Goal: Information Seeking & Learning: Learn about a topic

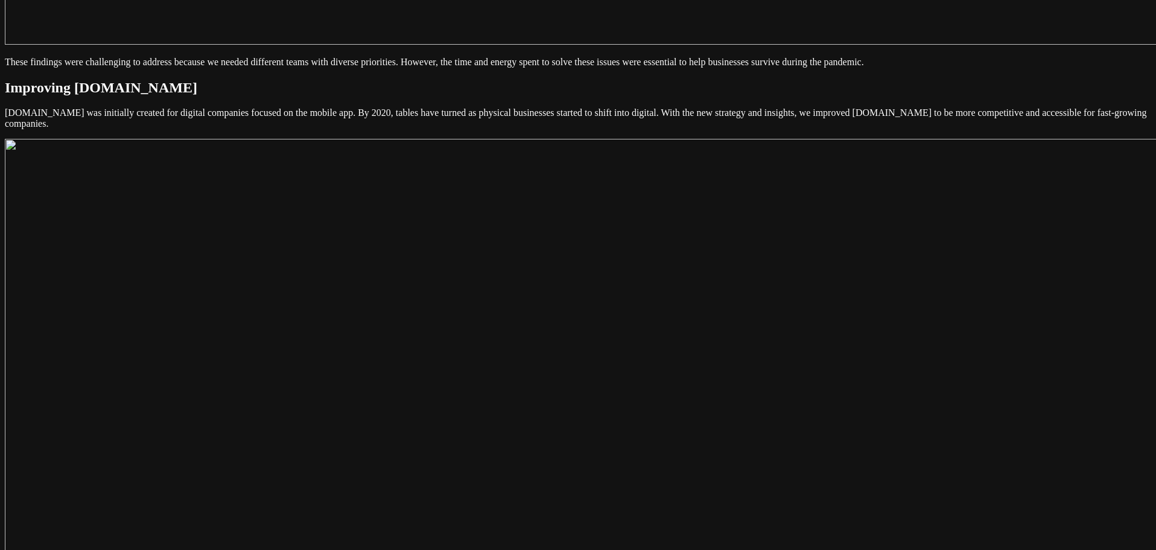
scroll to position [2897, 0]
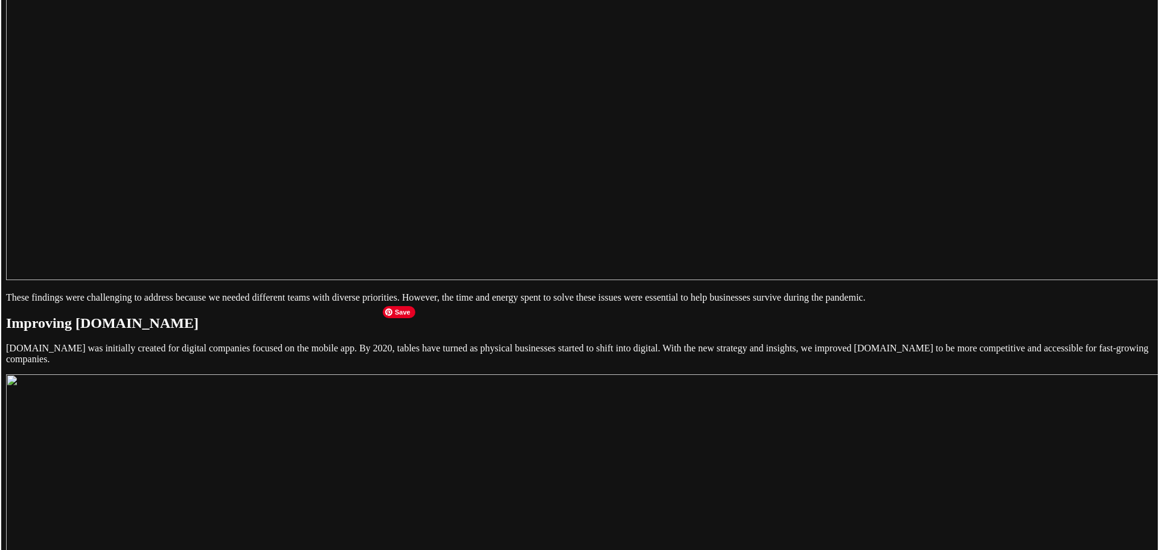
scroll to position [2595, 0]
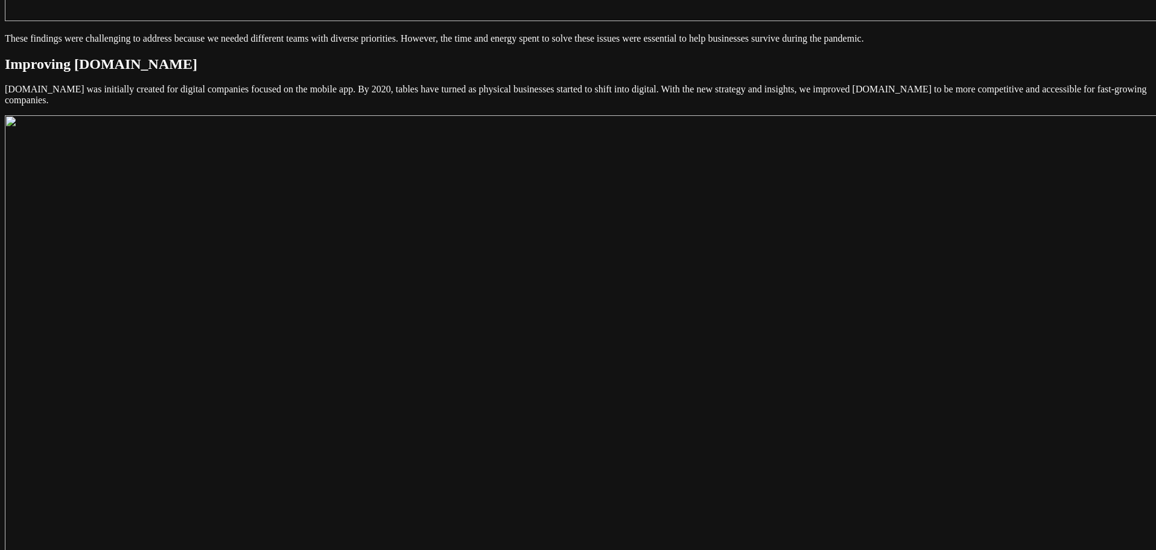
scroll to position [2897, 0]
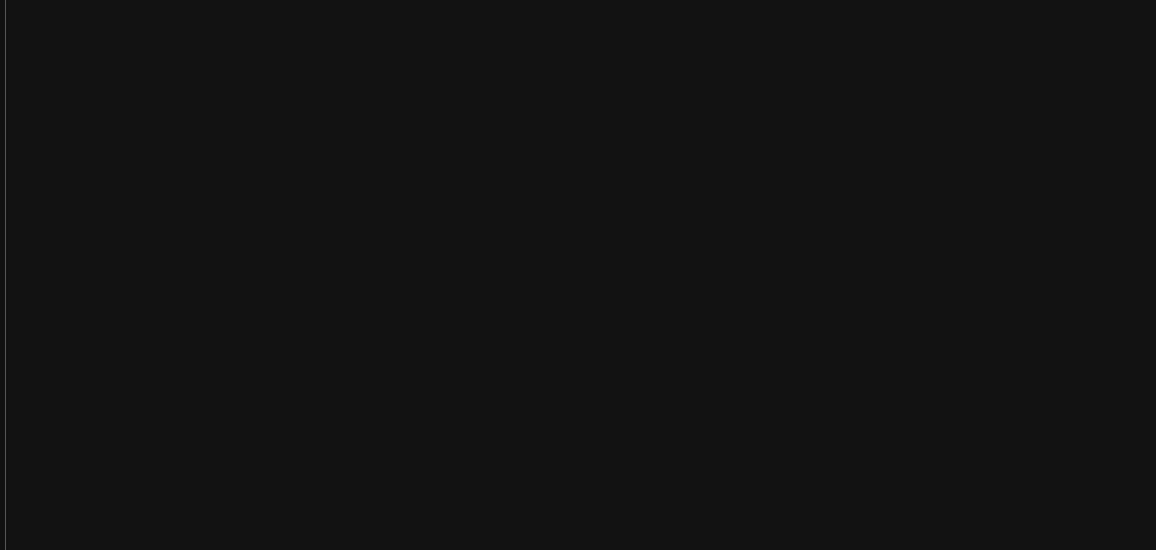
scroll to position [2052, 0]
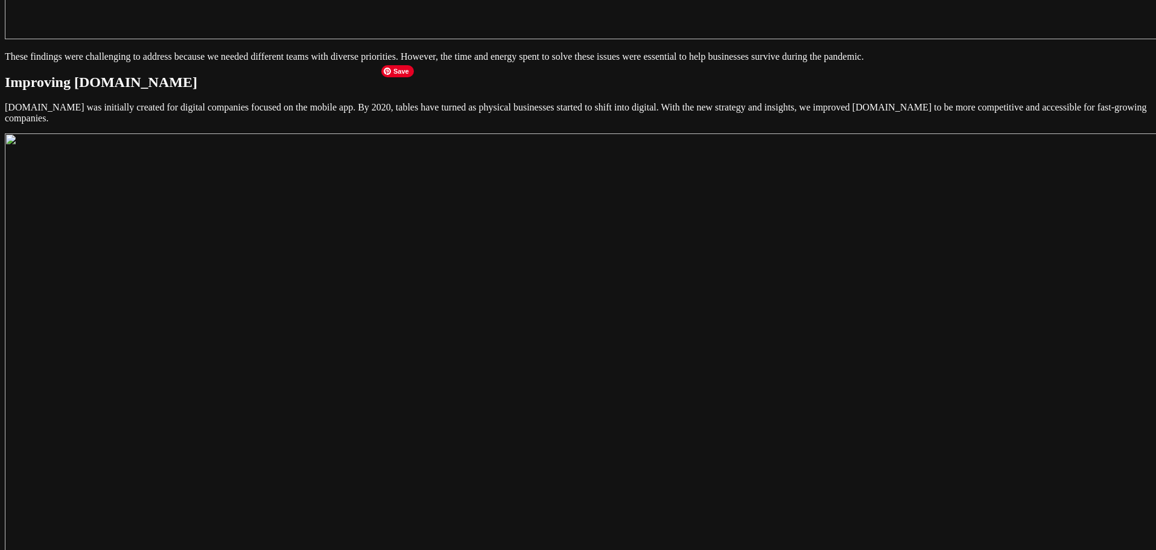
scroll to position [2897, 0]
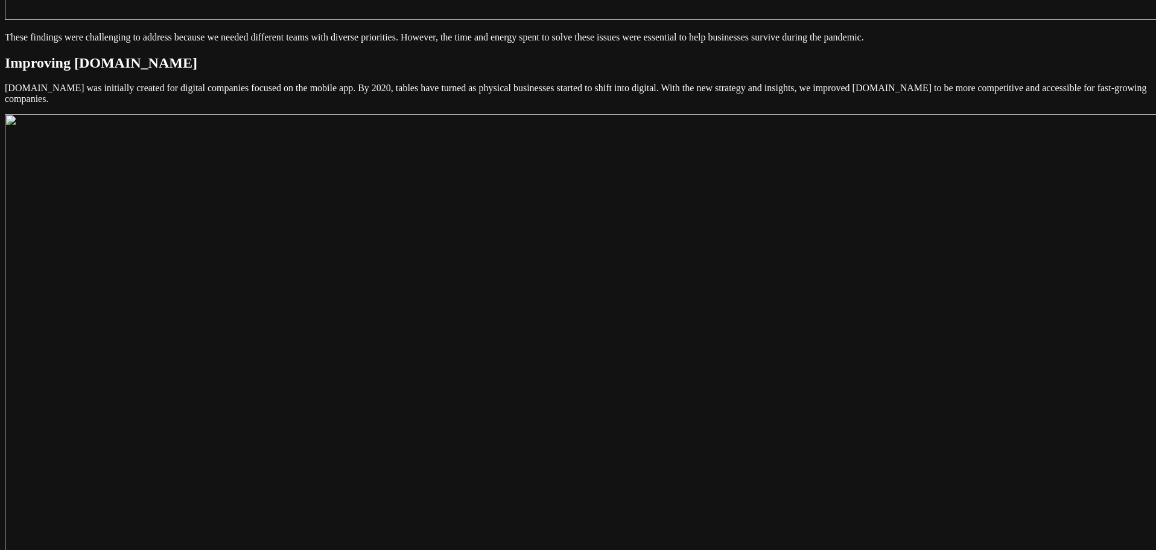
click at [146, 191] on main "Link.me December 03, 2018 About Link.me is a payment link app created to help b…" at bounding box center [578, 276] width 1147 height 6323
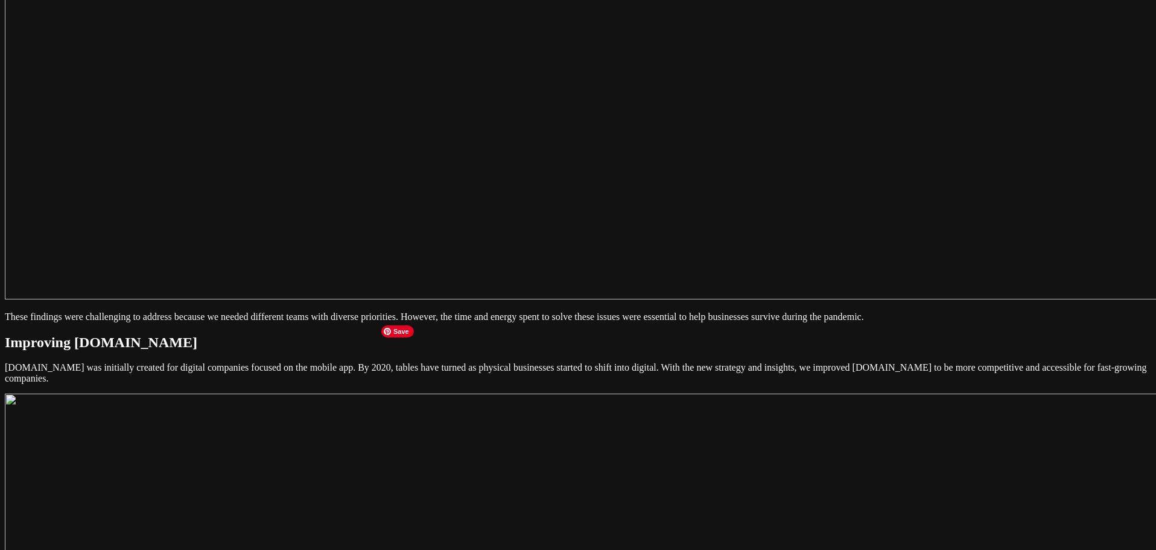
scroll to position [2595, 0]
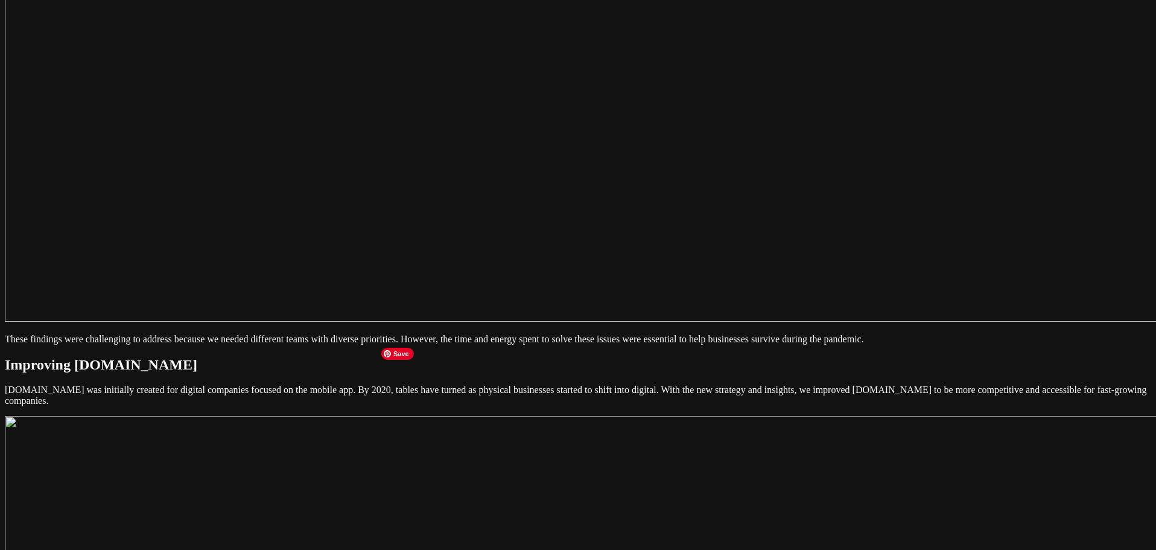
drag, startPoint x: 637, startPoint y: 532, endPoint x: 626, endPoint y: 564, distance: 34.0
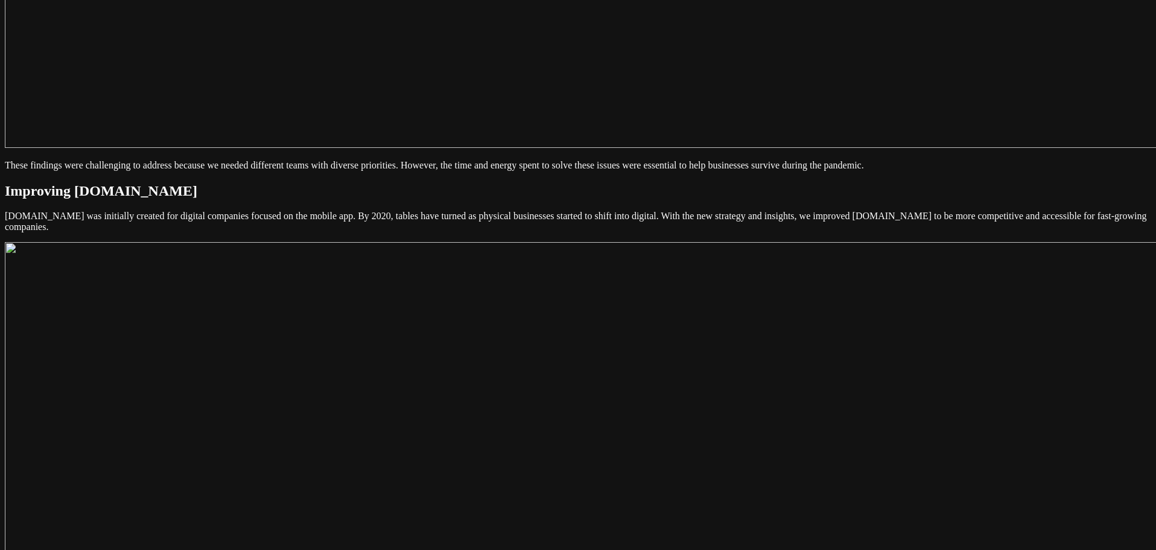
scroll to position [2776, 0]
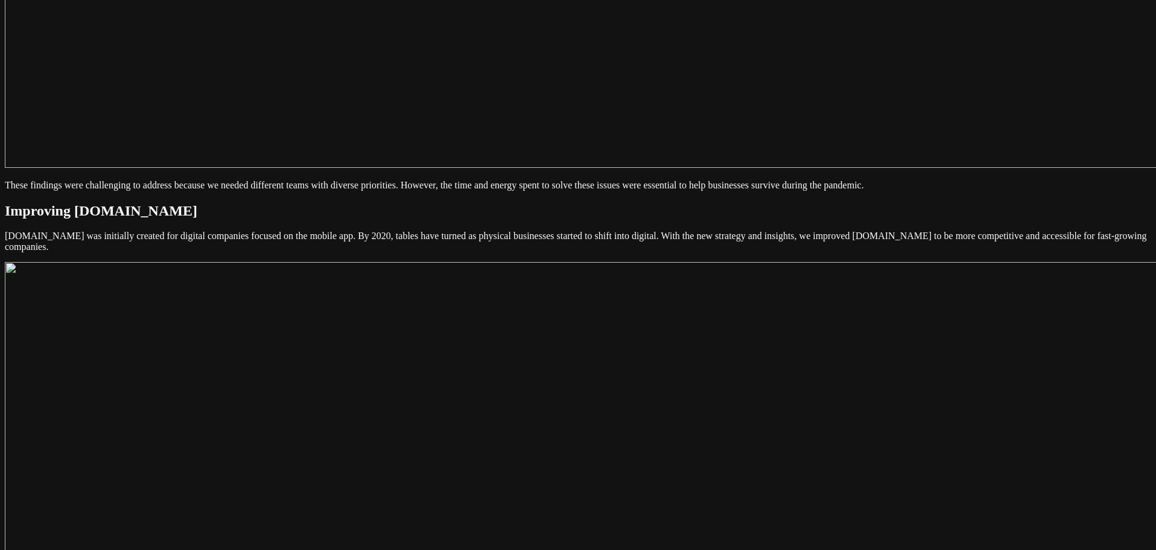
scroll to position [2716, 0]
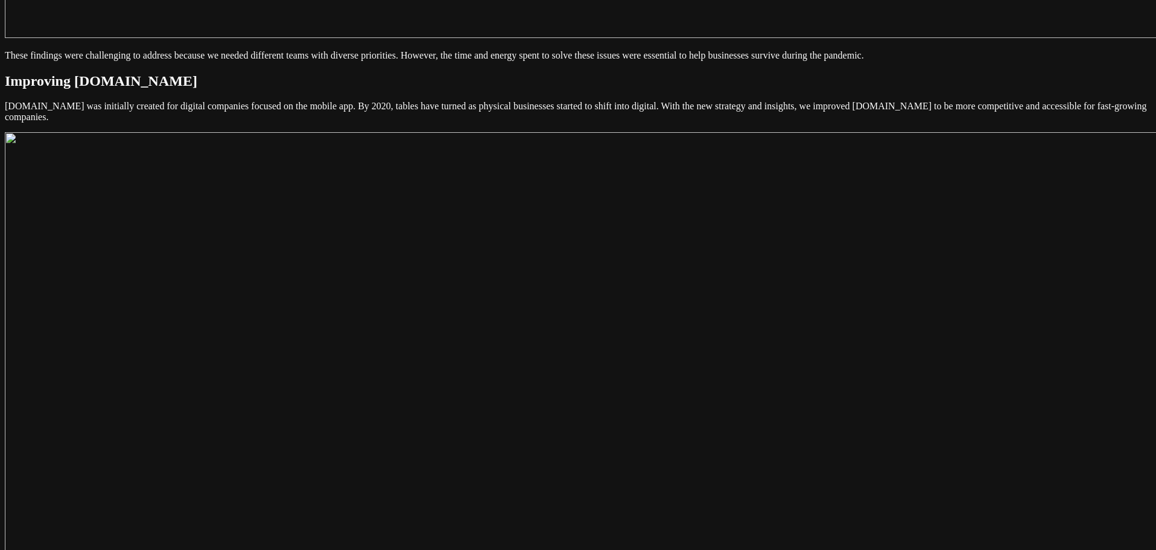
scroll to position [2897, 0]
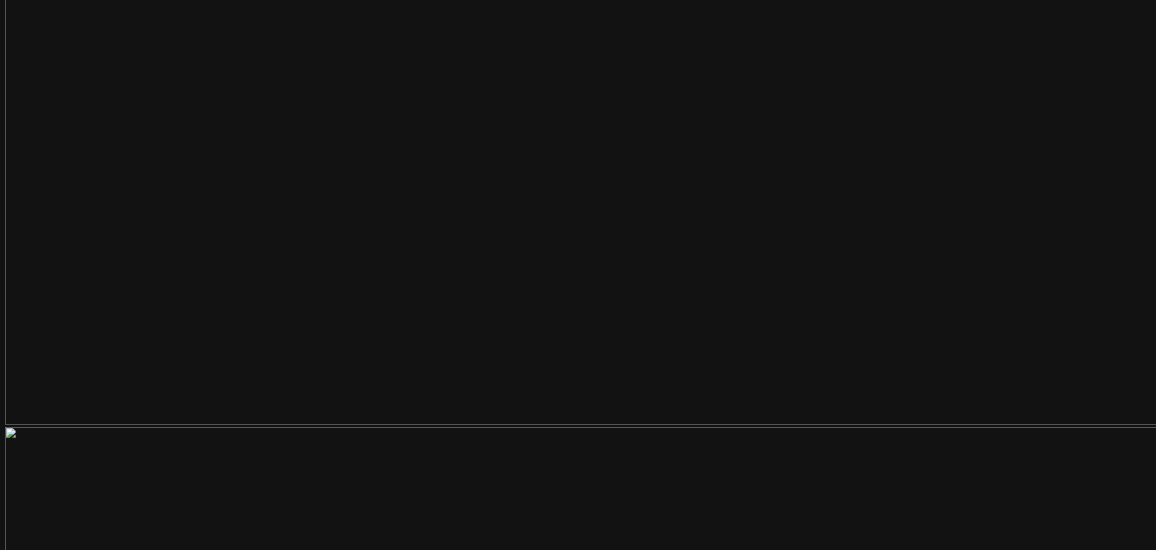
scroll to position [3253, 0]
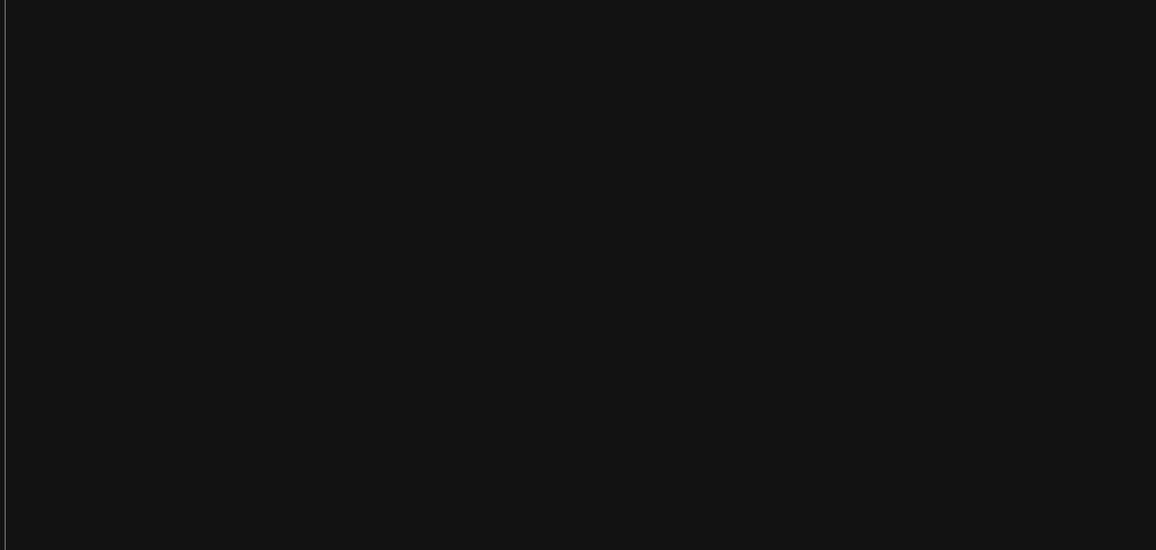
scroll to position [2288, 0]
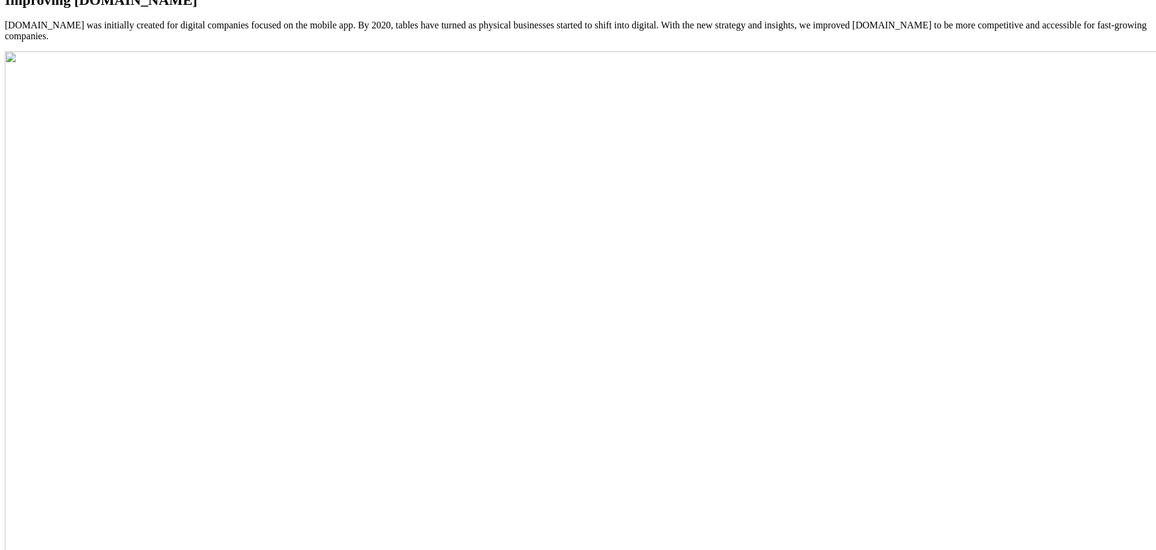
scroll to position [2952, 0]
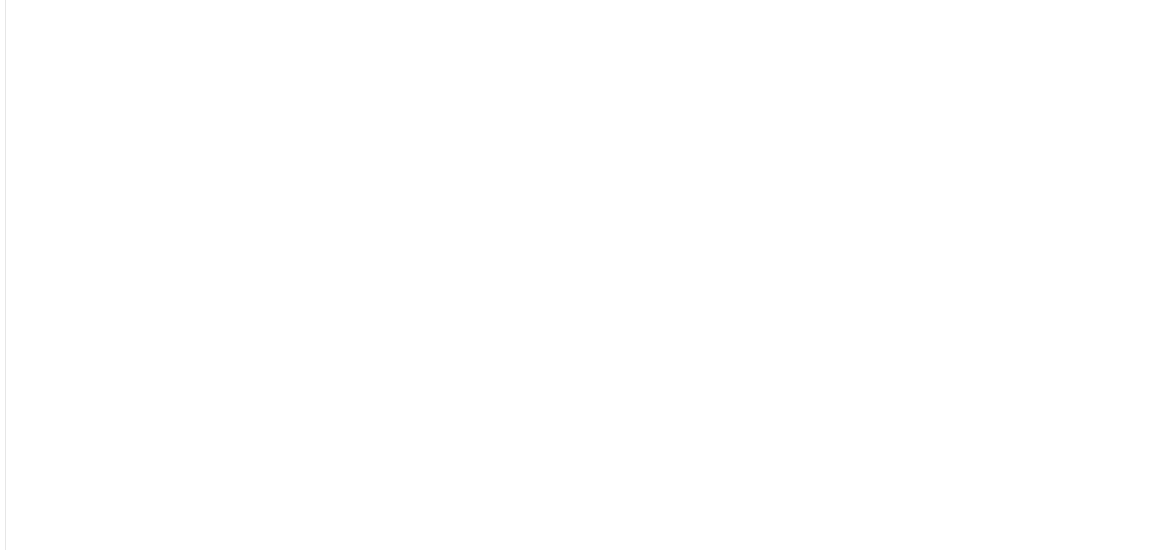
scroll to position [2107, 0]
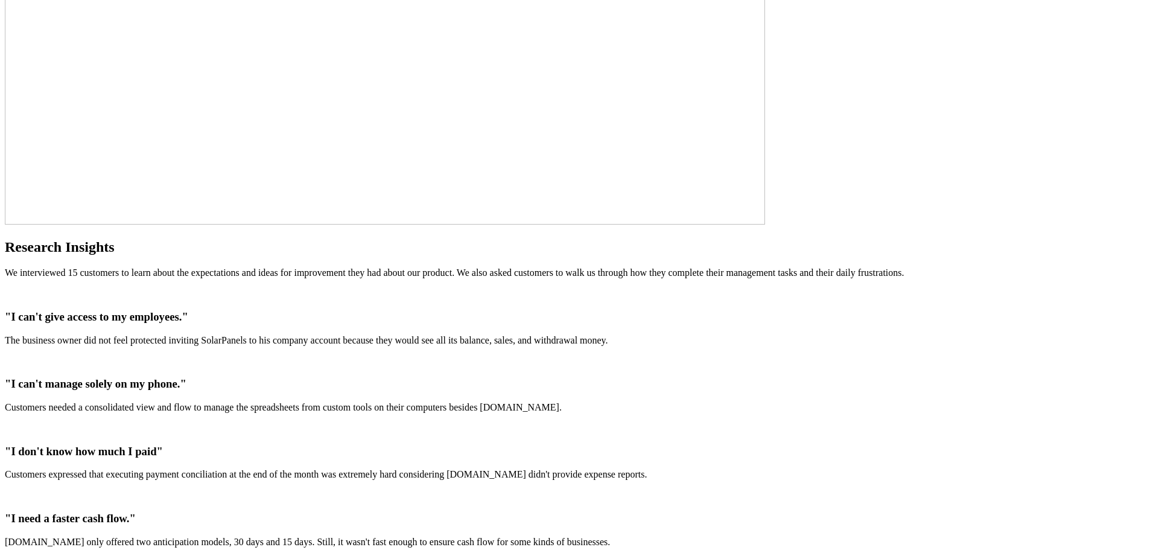
click at [691, 288] on div ""I can't give access to my employees." The business owner did not feel protecte…" at bounding box center [578, 418] width 1147 height 260
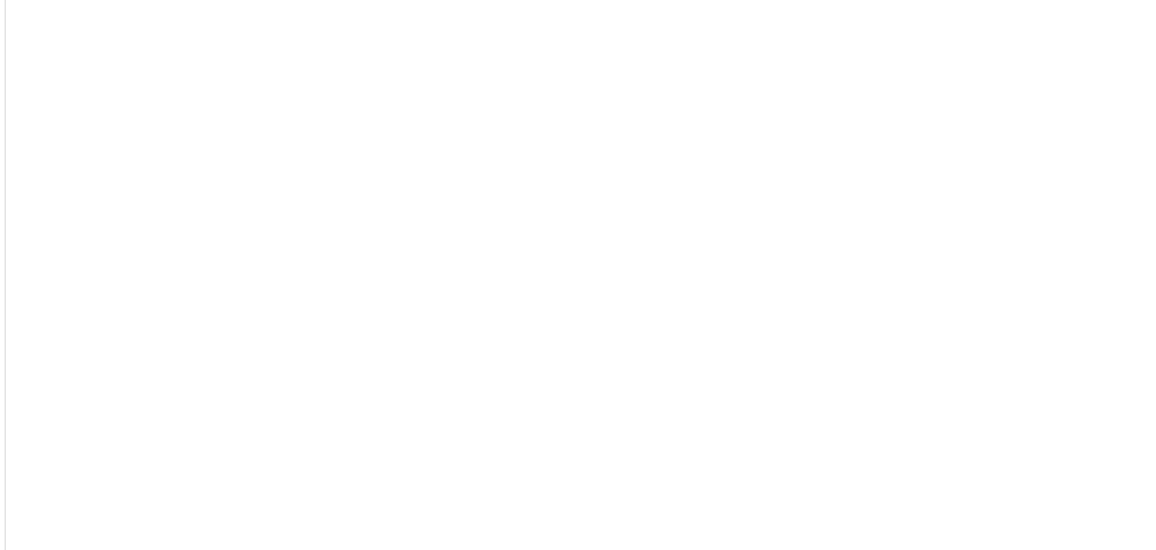
scroll to position [2348, 0]
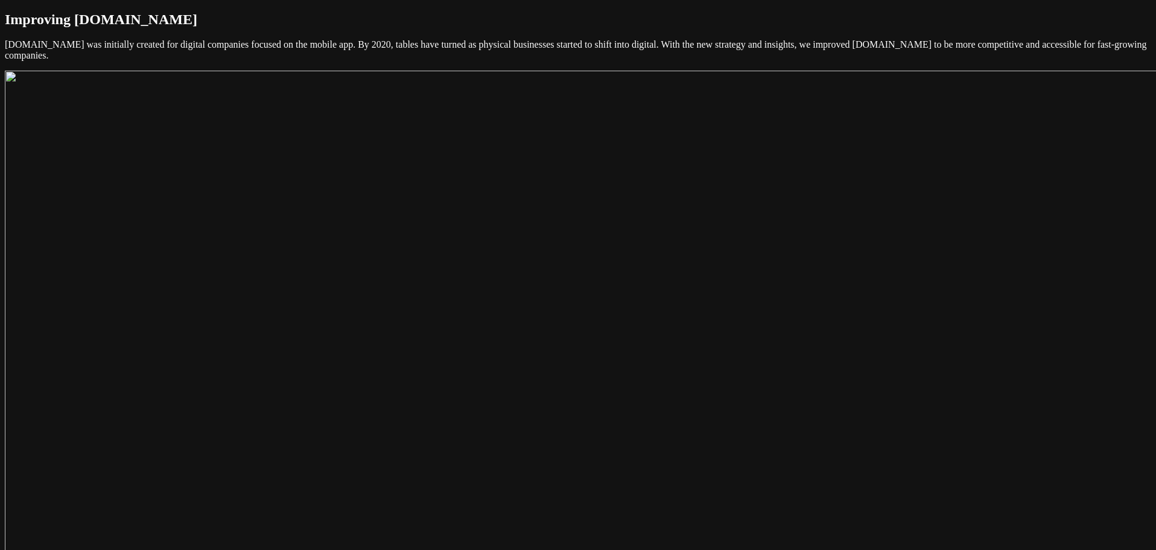
scroll to position [2952, 0]
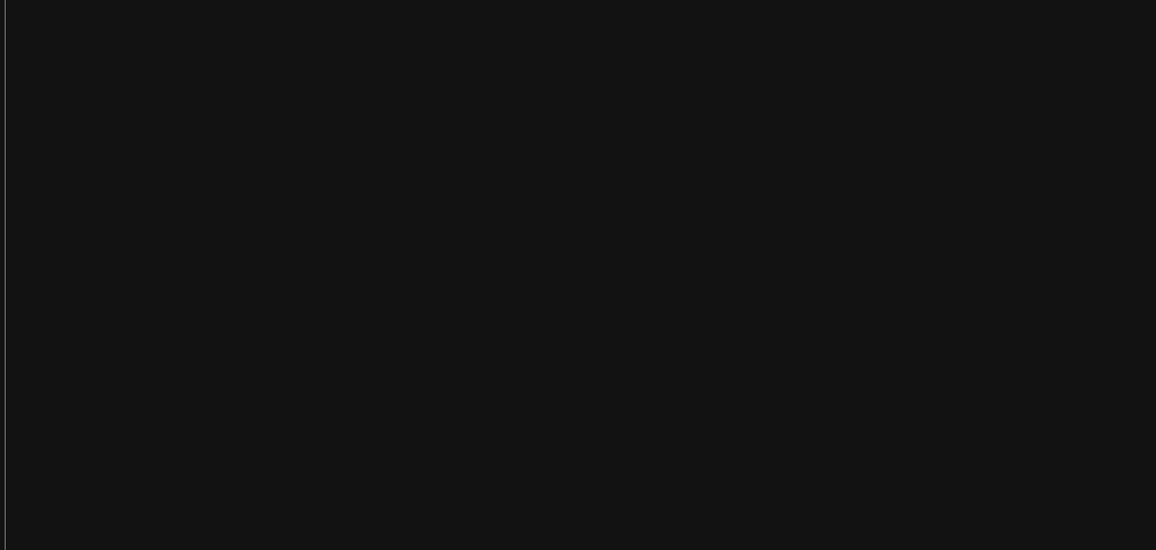
scroll to position [3193, 0]
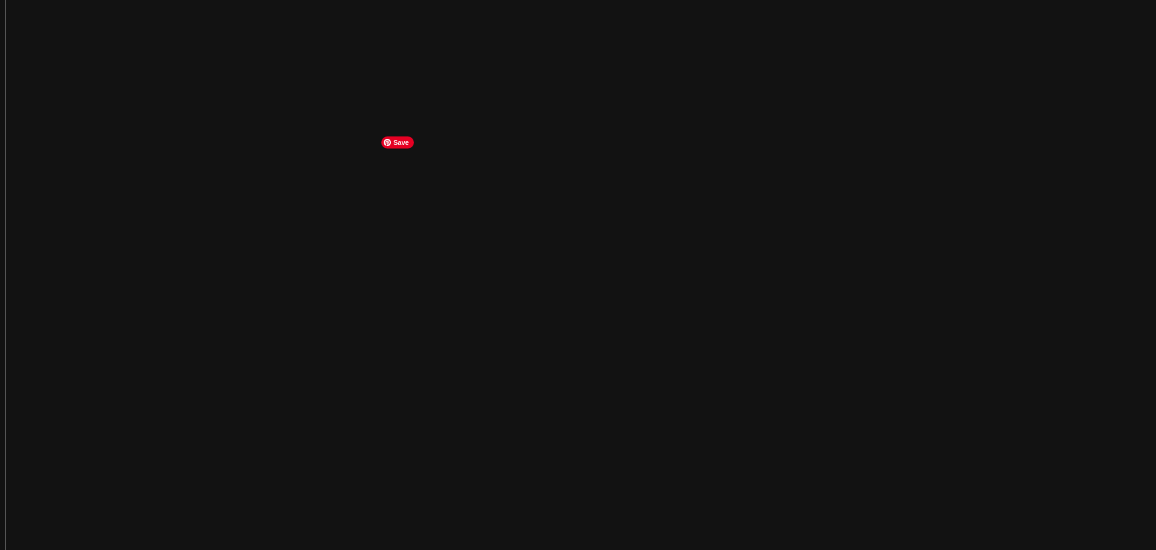
scroll to position [3072, 0]
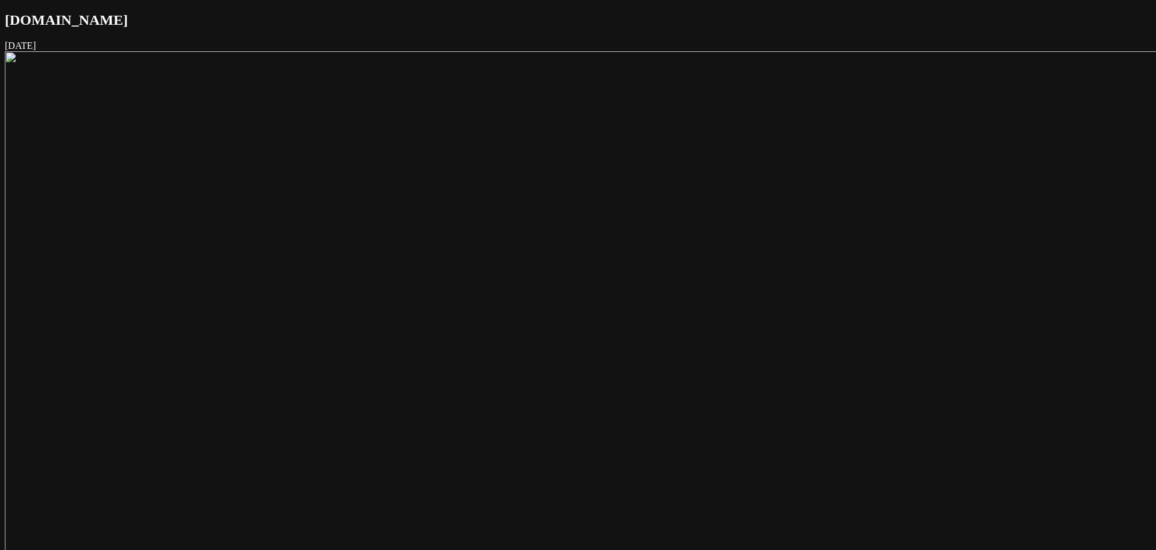
scroll to position [3231, 0]
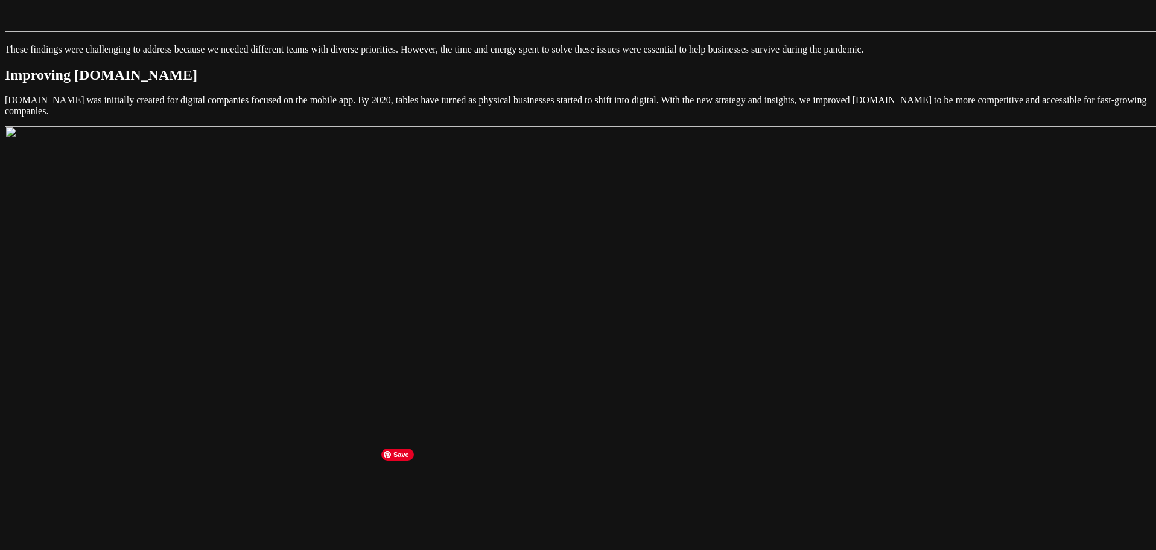
scroll to position [2880, 0]
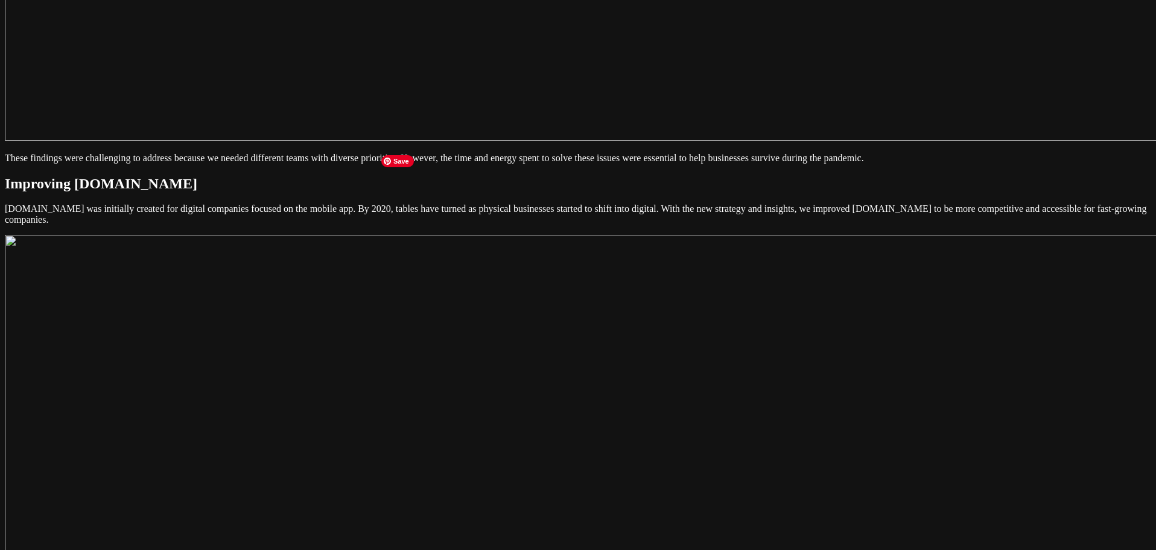
scroll to position [2759, 0]
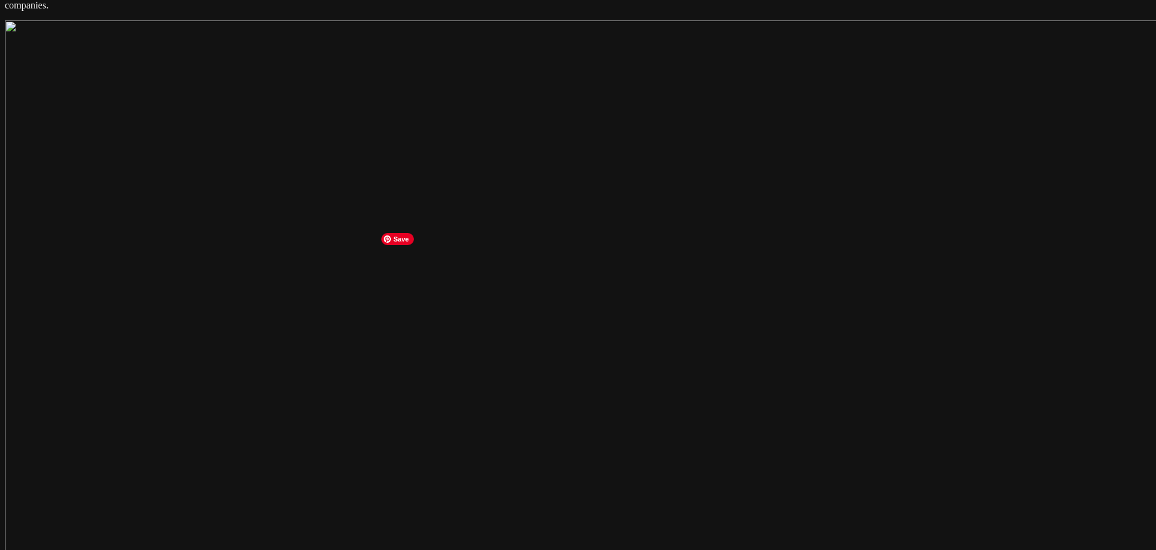
scroll to position [3182, 0]
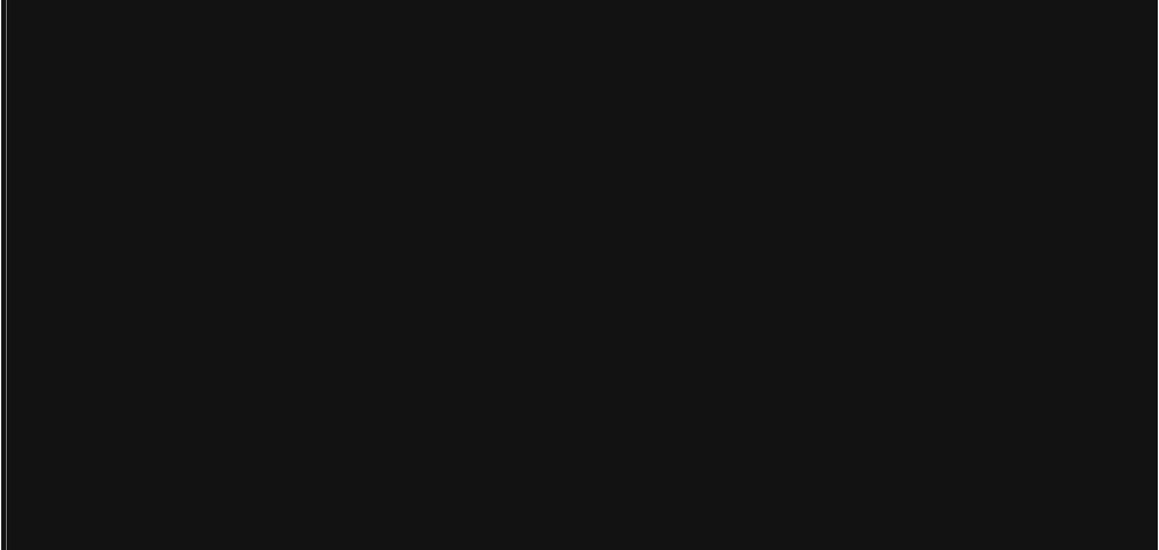
scroll to position [3199, 0]
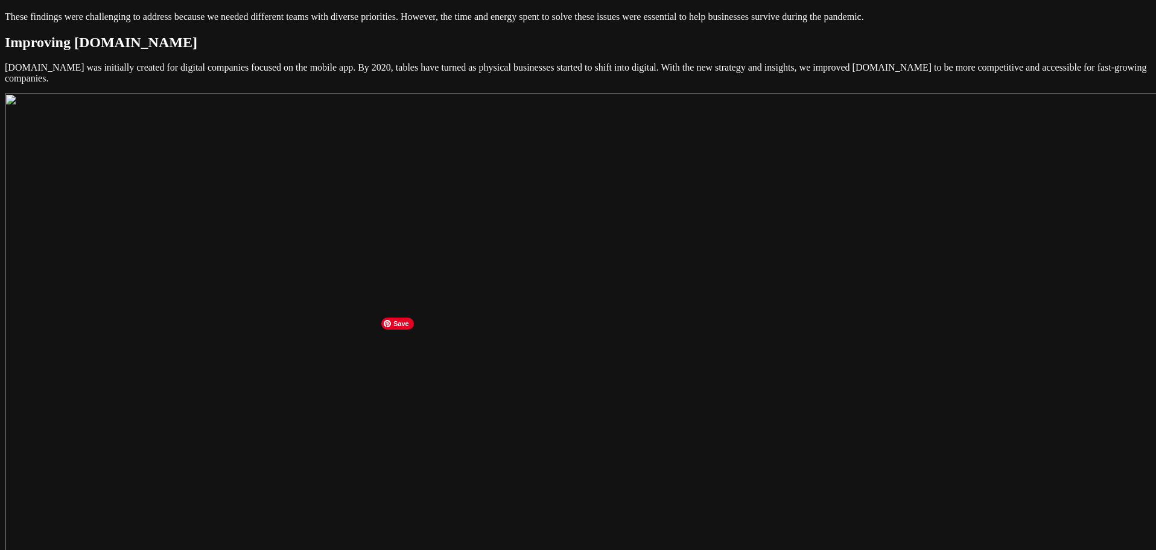
scroll to position [2897, 0]
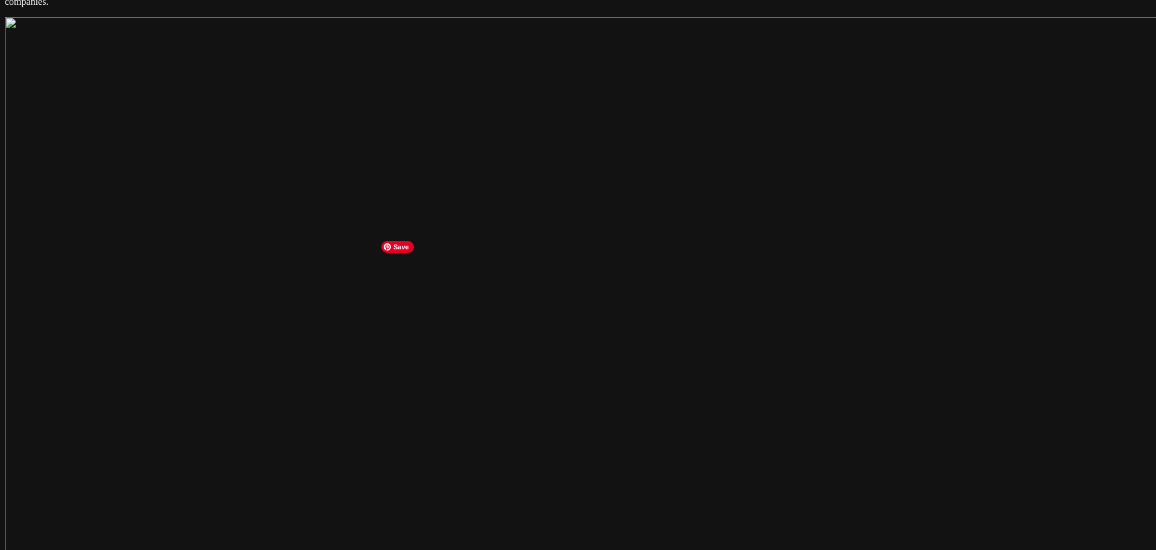
scroll to position [3078, 0]
click at [301, 183] on main "Link.me December 03, 2018 About Link.me is a payment link app created to help b…" at bounding box center [578, 529] width 1147 height 7190
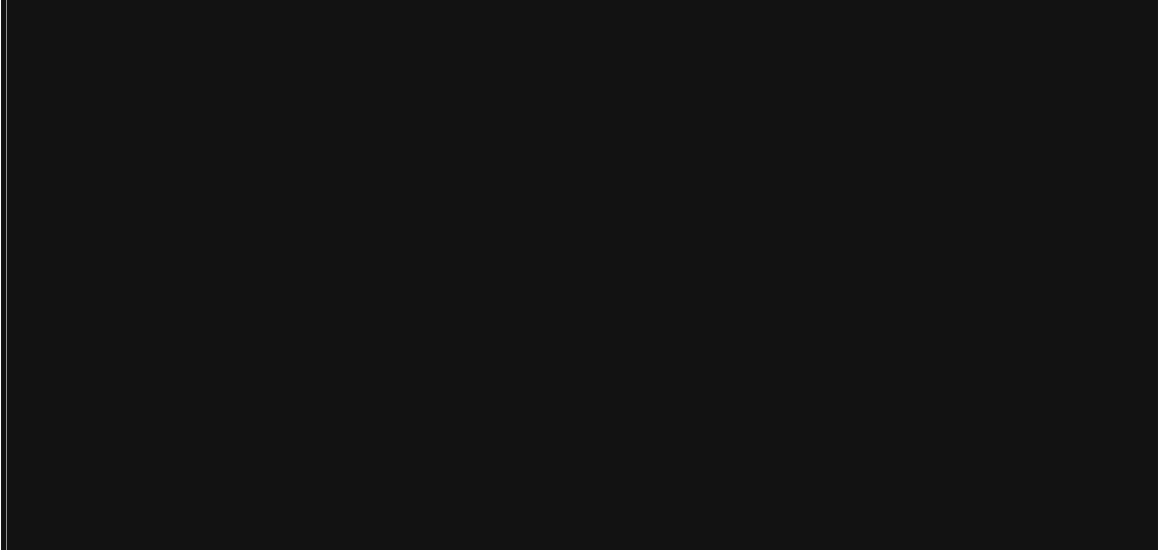
scroll to position [2705, 0]
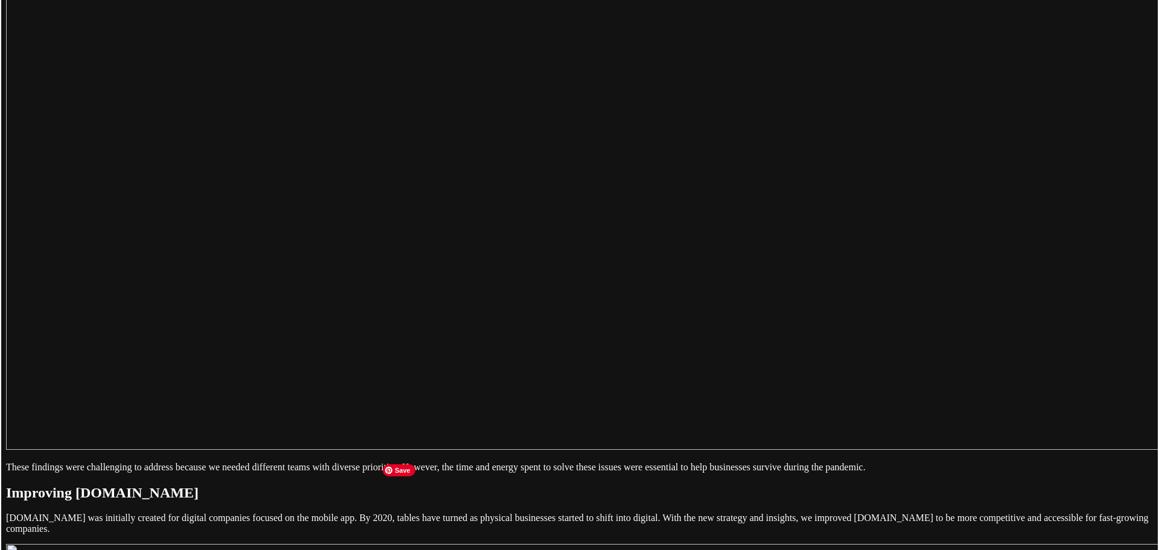
scroll to position [2463, 0]
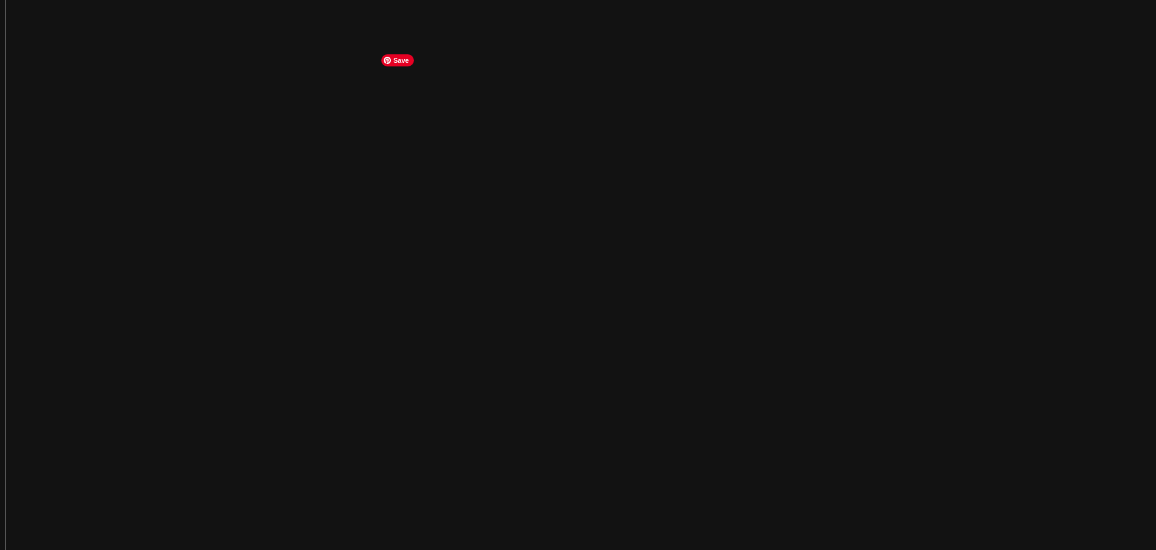
scroll to position [2282, 0]
click at [692, 213] on img at bounding box center [608, 483] width 1207 height 865
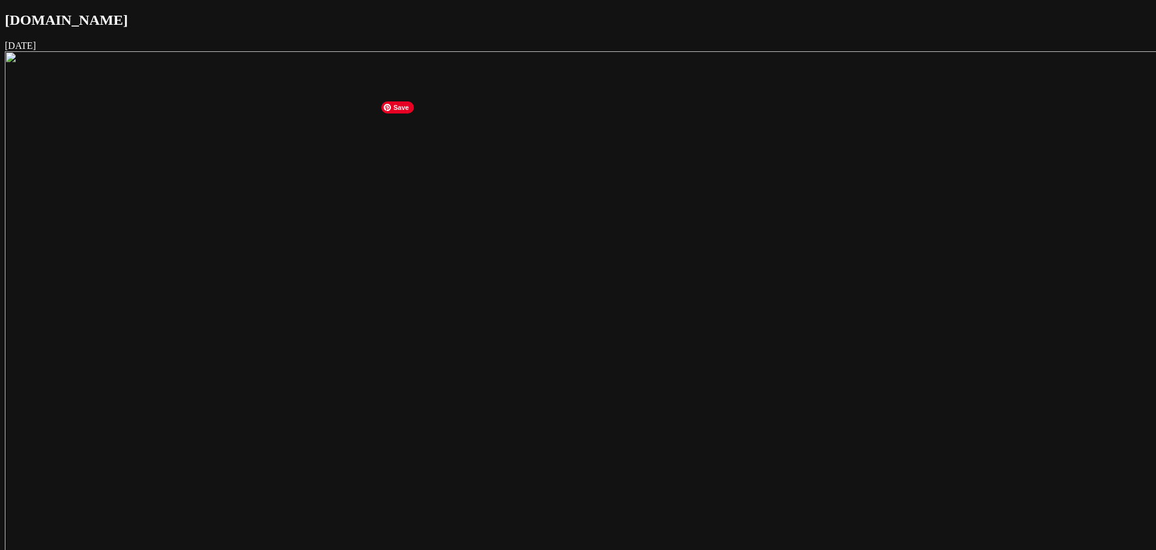
click at [692, 213] on img at bounding box center [608, 483] width 1207 height 865
click at [682, 223] on img at bounding box center [608, 483] width 1207 height 865
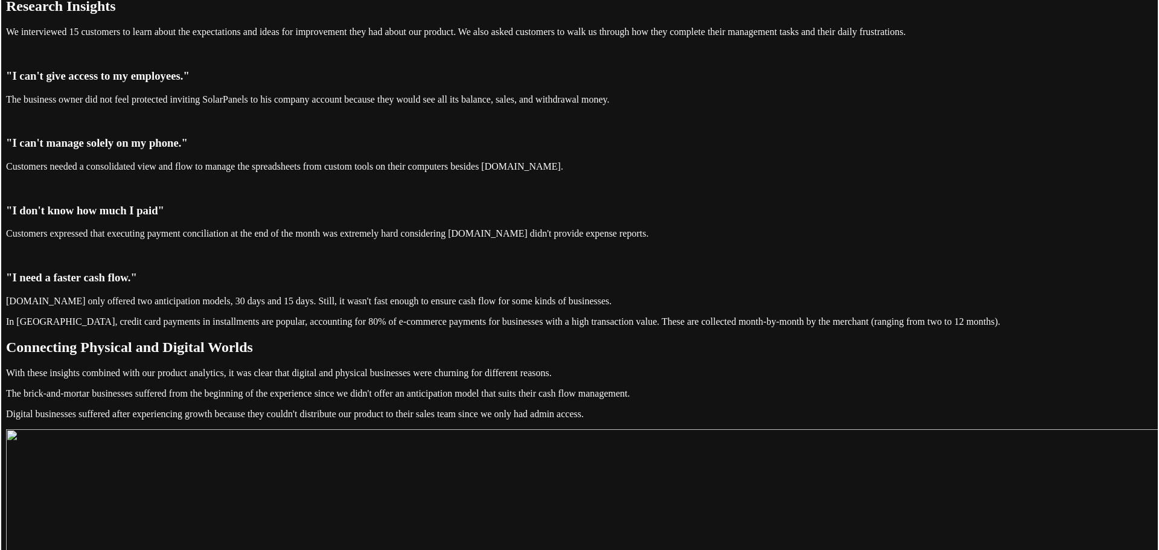
scroll to position [1630, 0]
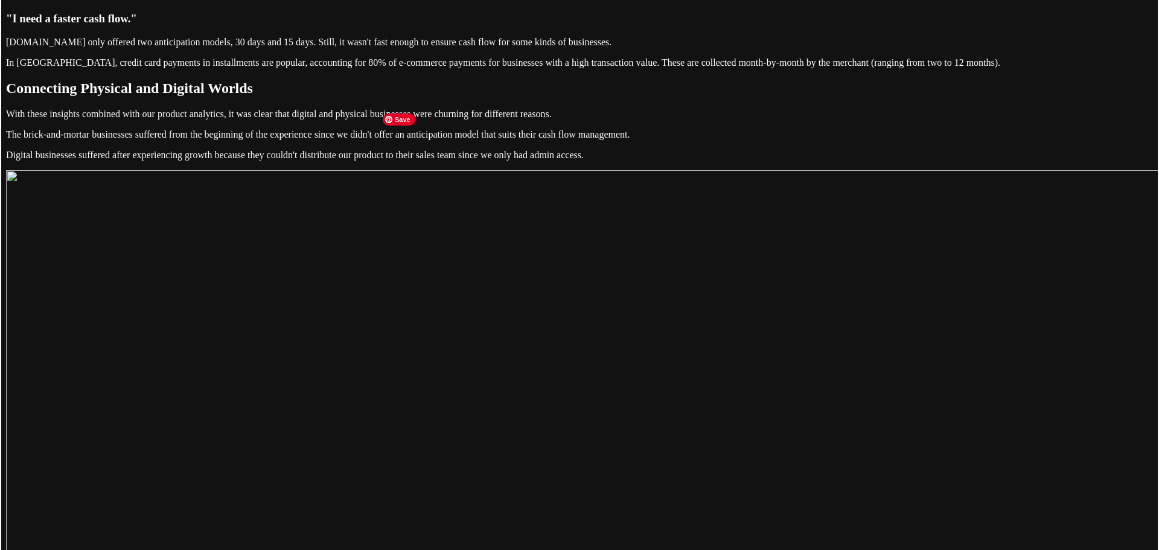
scroll to position [2173, 0]
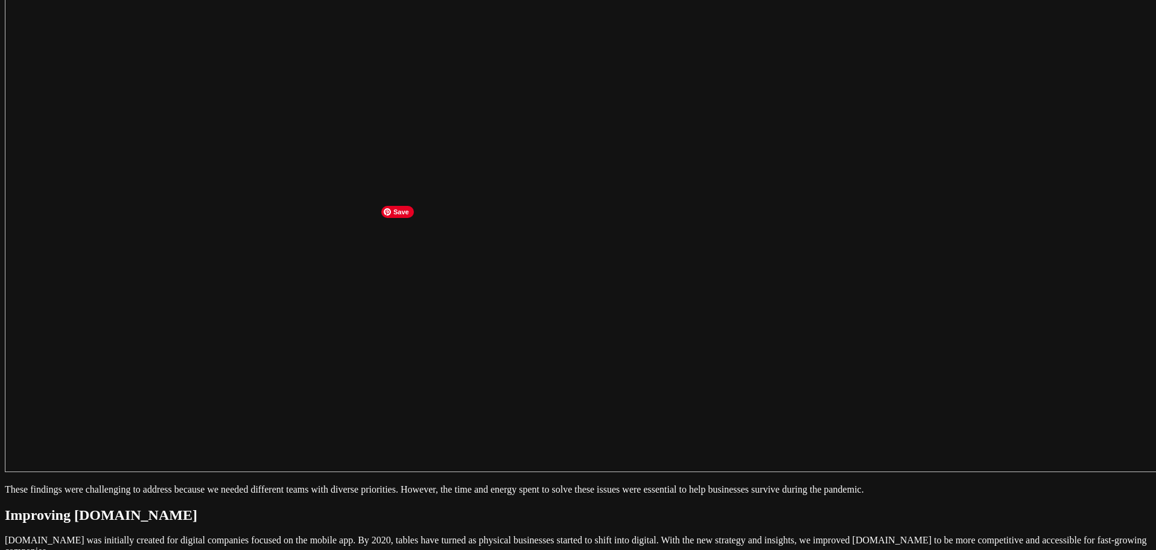
scroll to position [2475, 0]
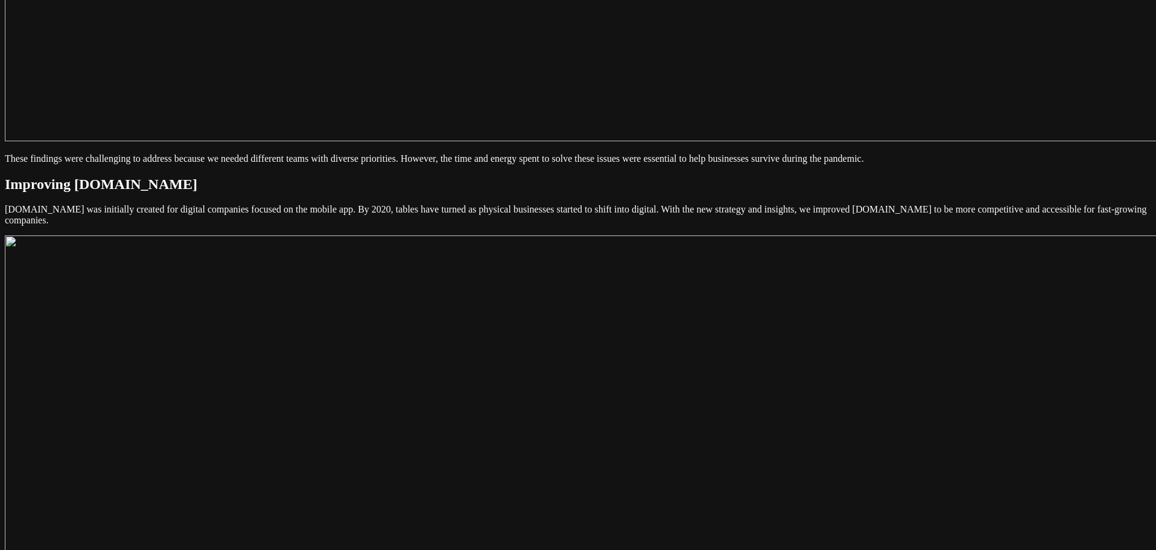
scroll to position [2776, 0]
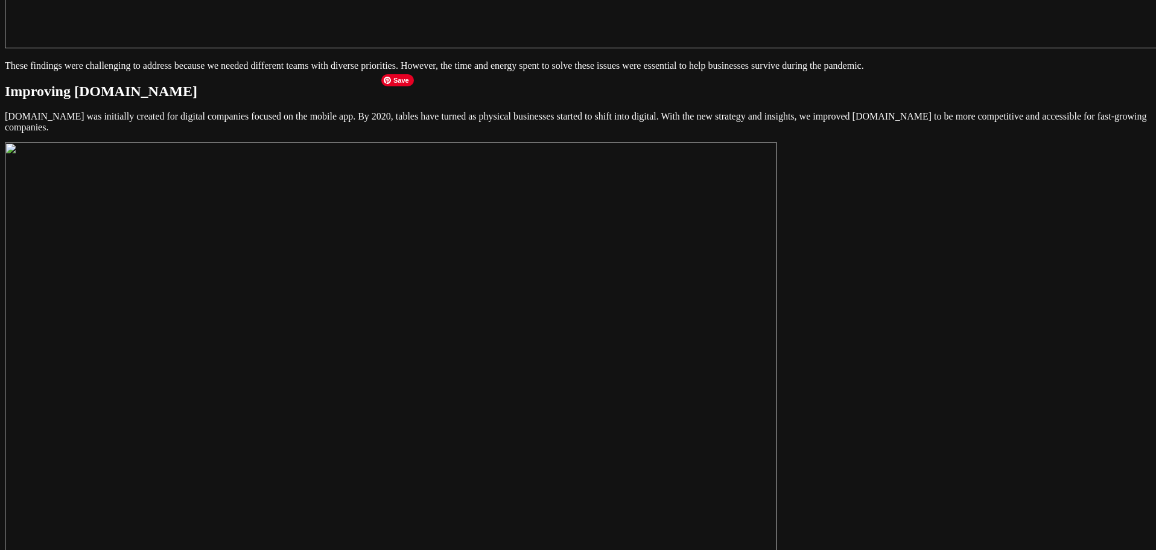
scroll to position [2897, 0]
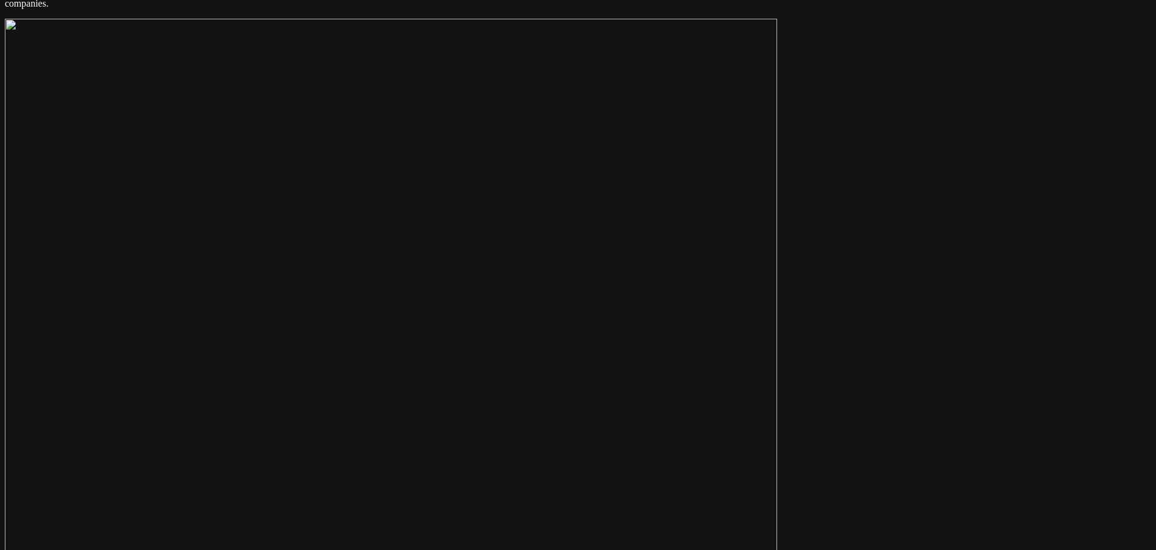
scroll to position [3006, 0]
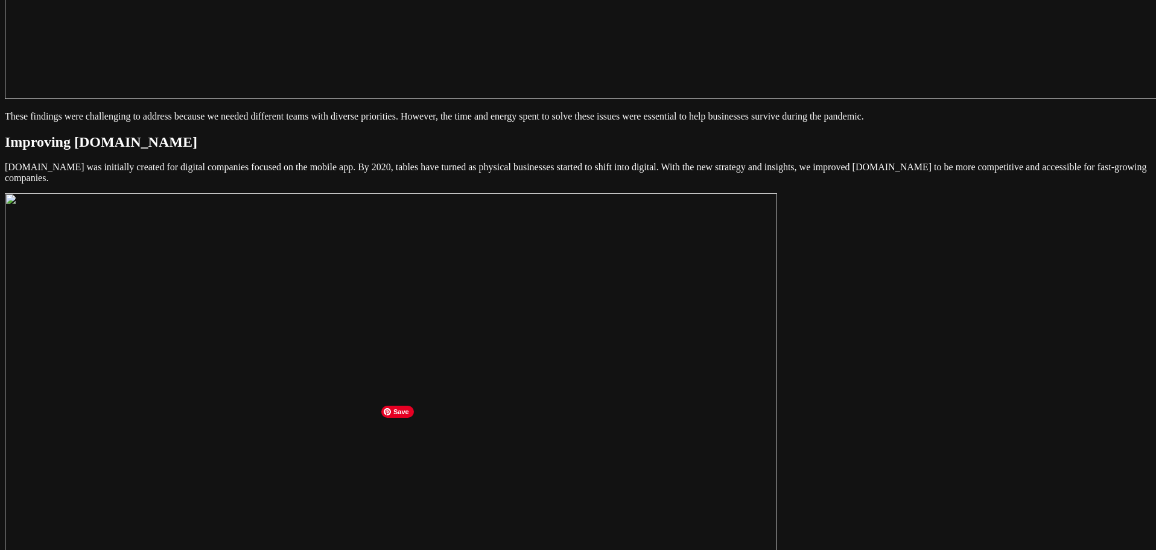
scroll to position [2765, 0]
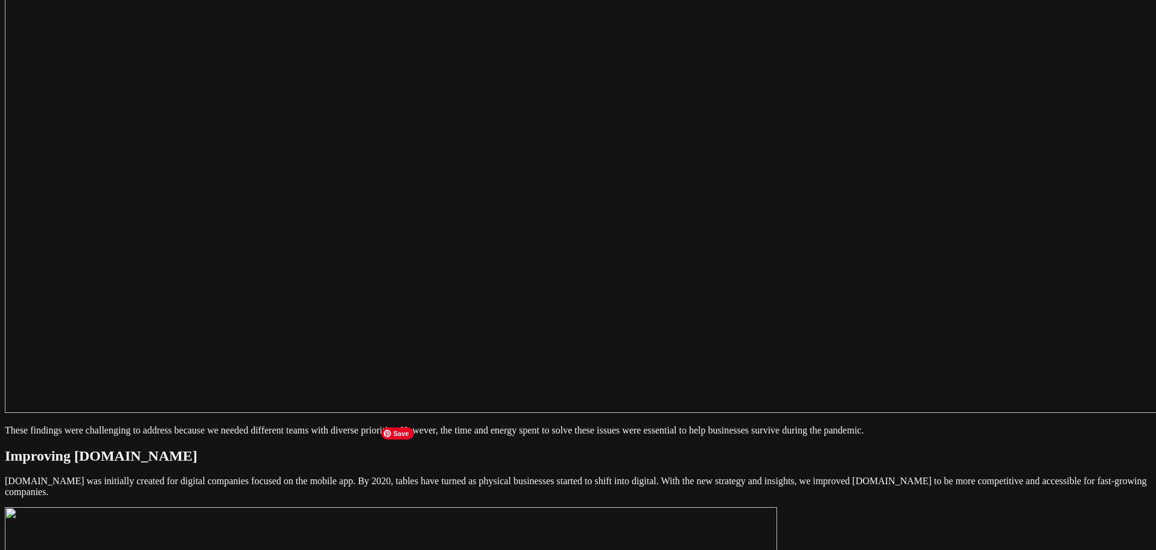
scroll to position [2463, 0]
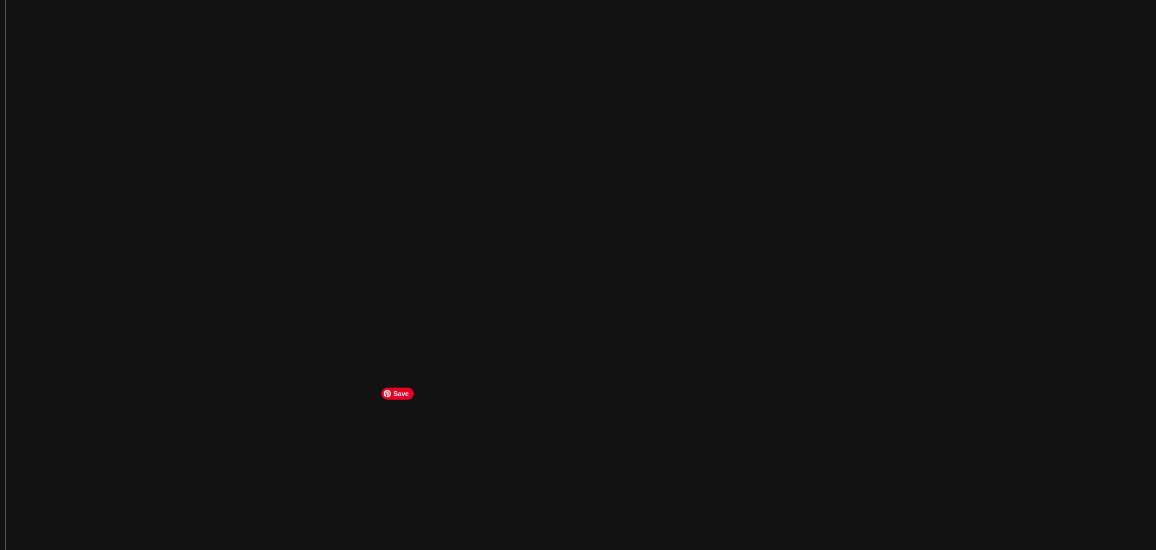
scroll to position [2222, 0]
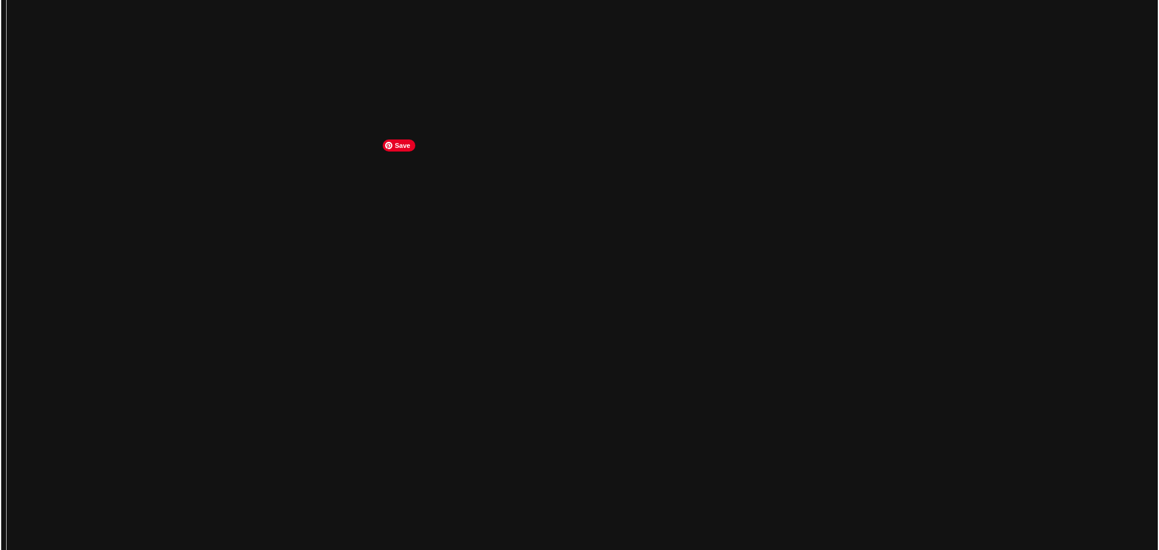
scroll to position [2354, 0]
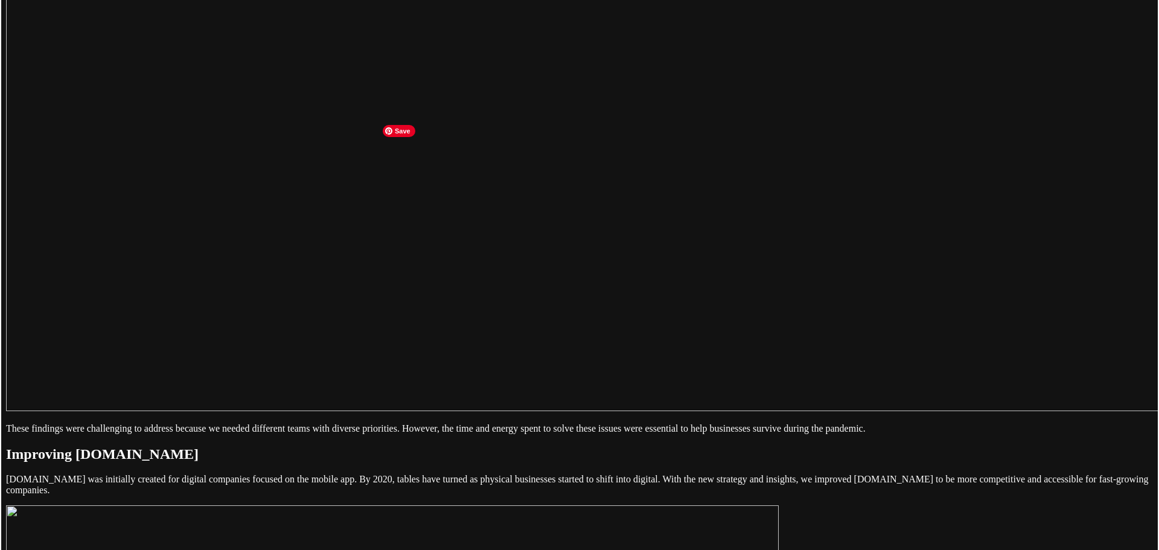
scroll to position [2535, 0]
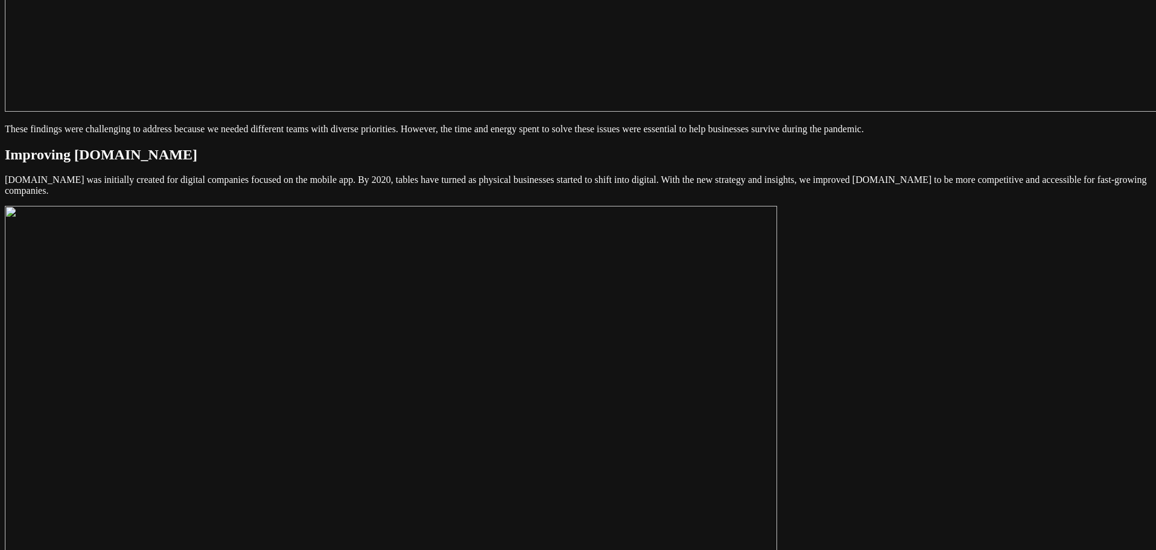
scroll to position [2837, 0]
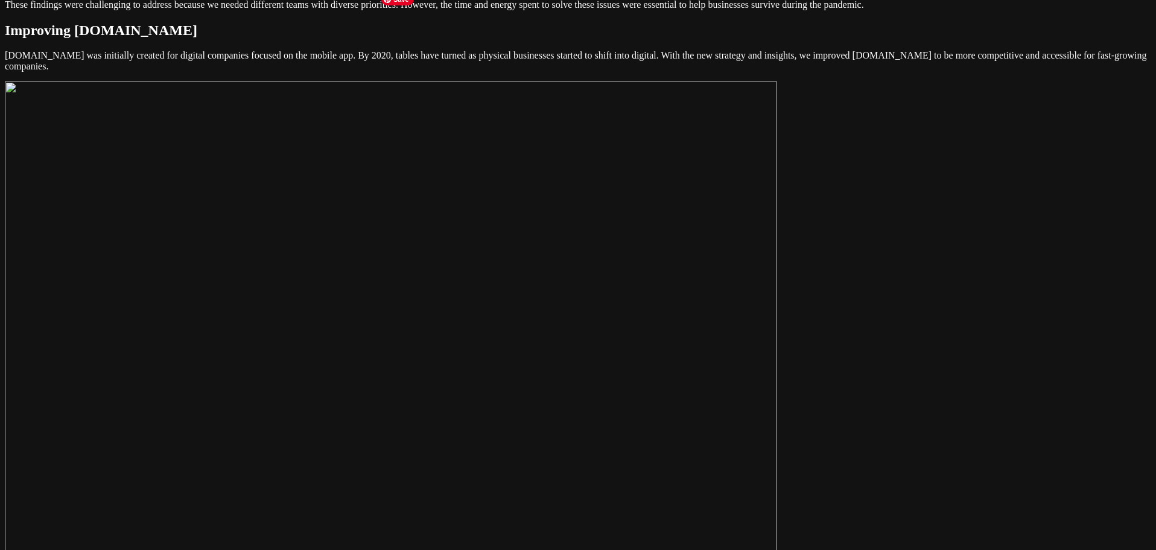
scroll to position [2958, 0]
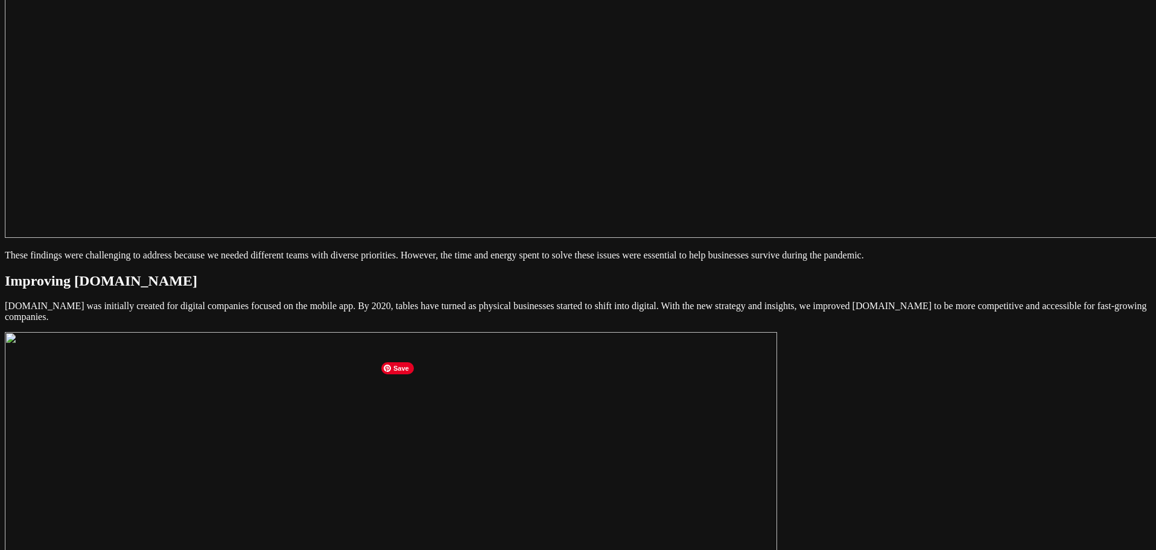
scroll to position [2679, 0]
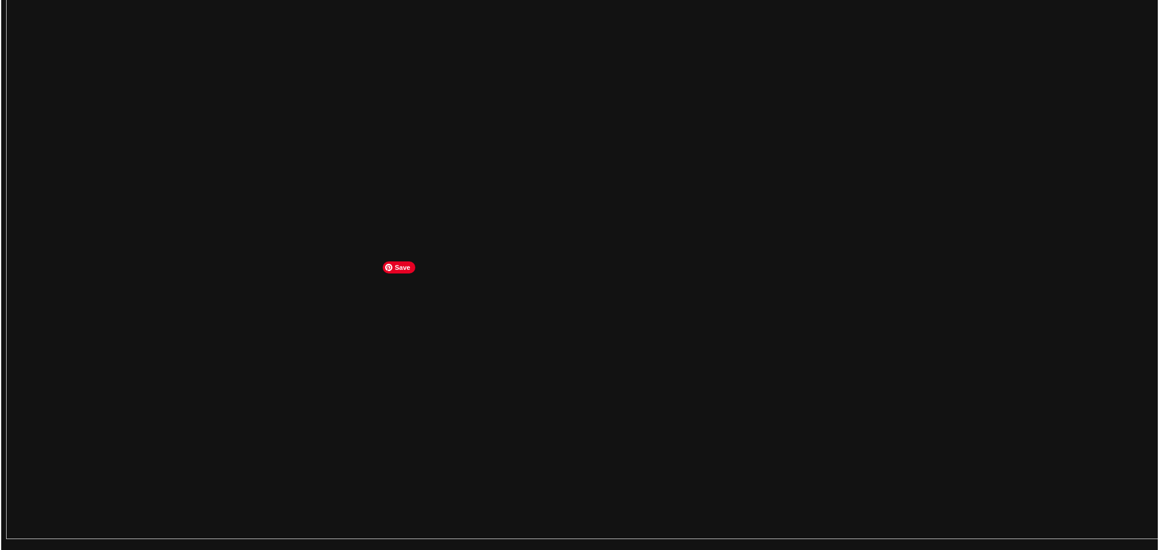
scroll to position [2378, 0]
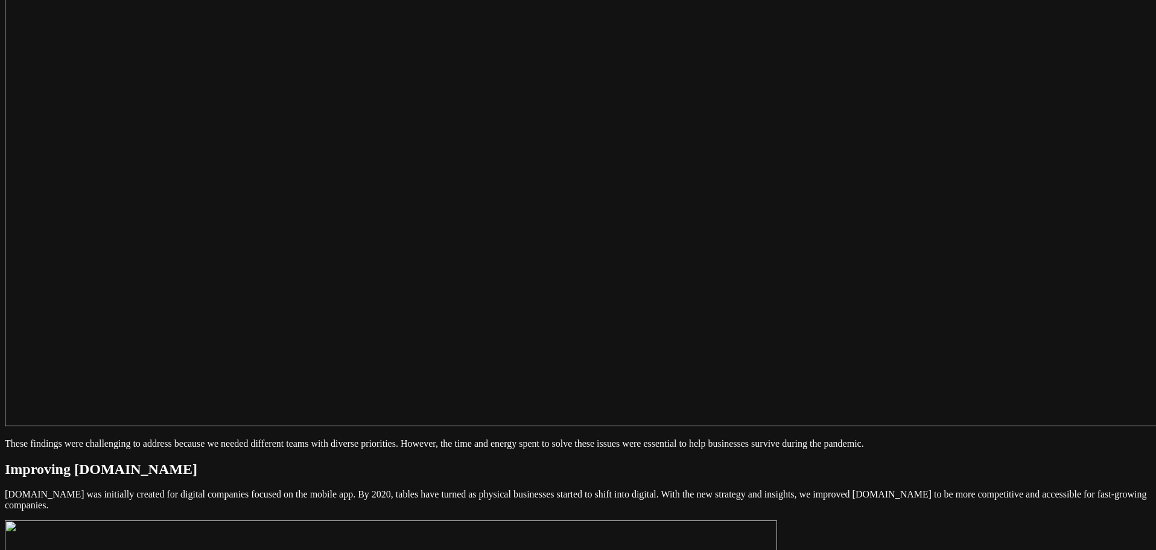
scroll to position [2498, 0]
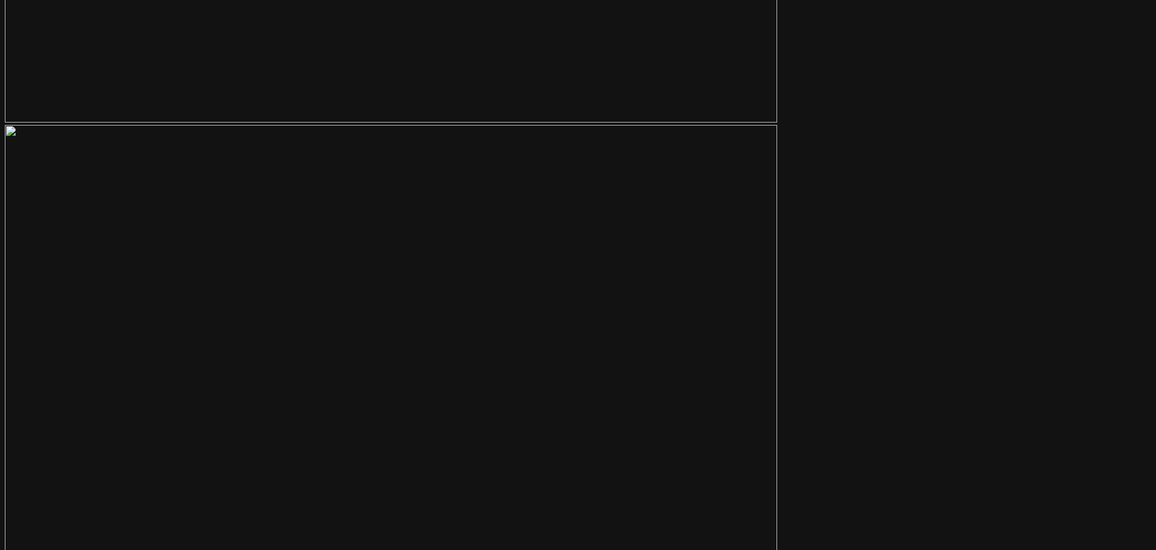
scroll to position [3343, 0]
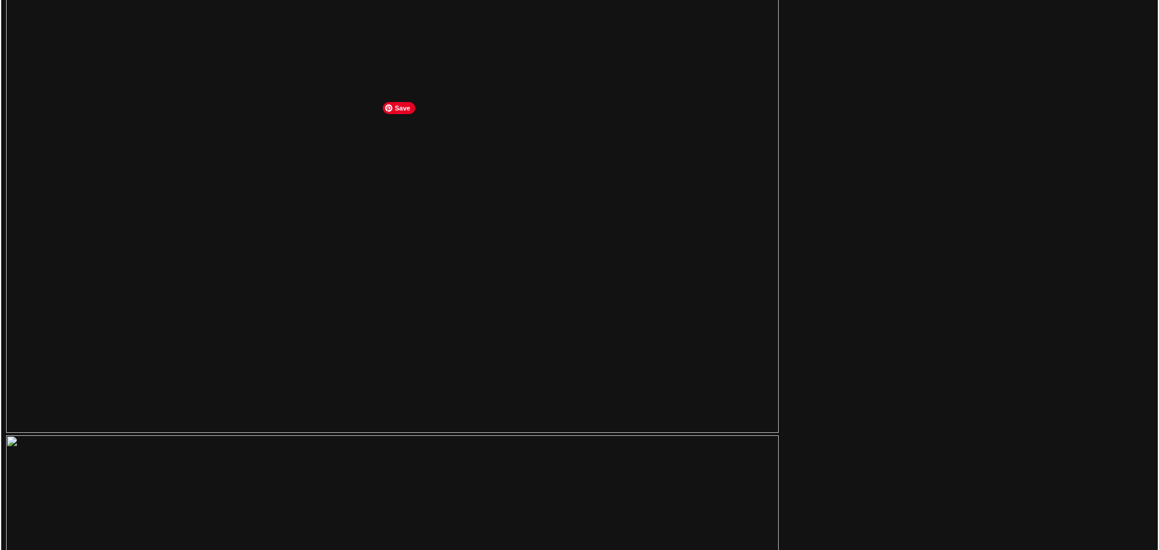
scroll to position [3102, 0]
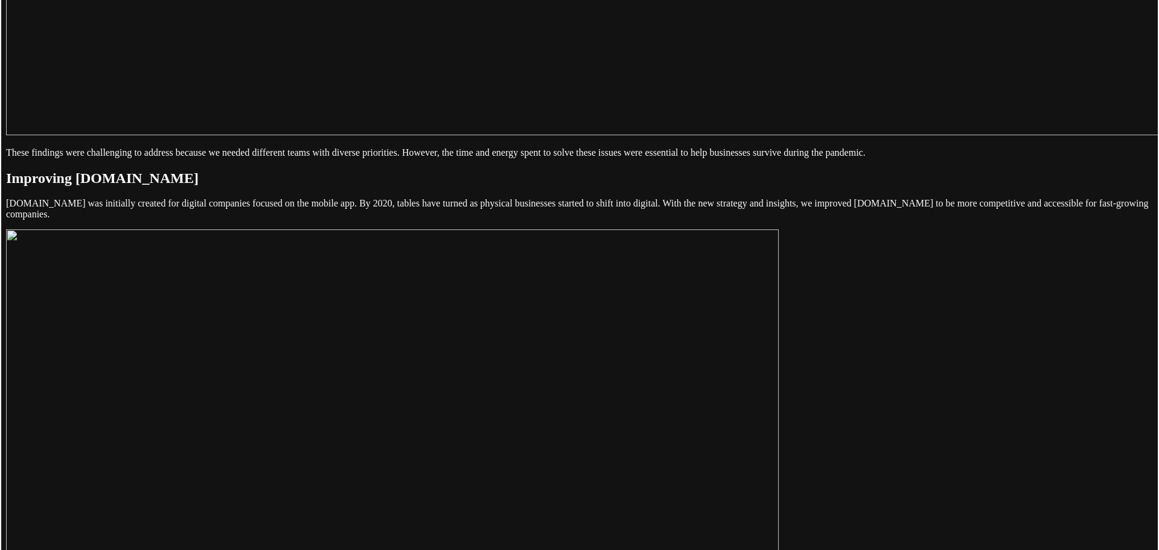
scroll to position [2740, 0]
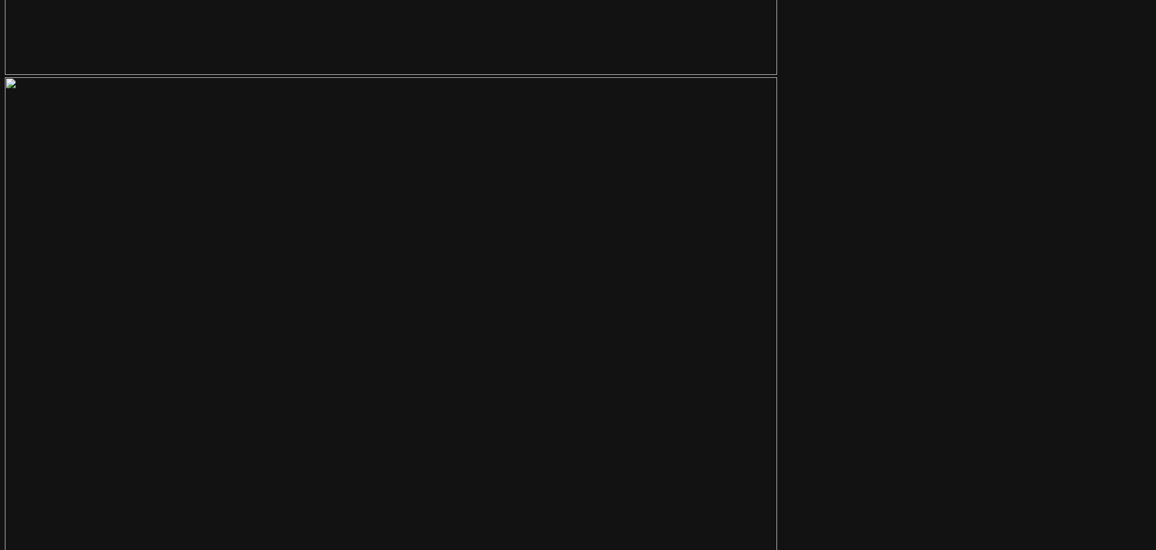
scroll to position [3283, 0]
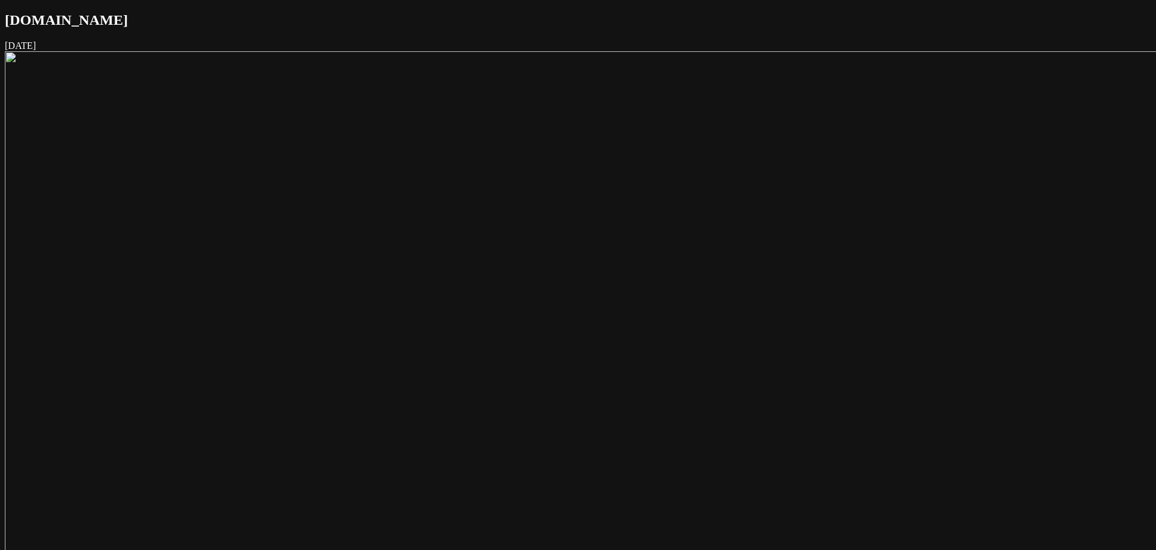
scroll to position [3634, 0]
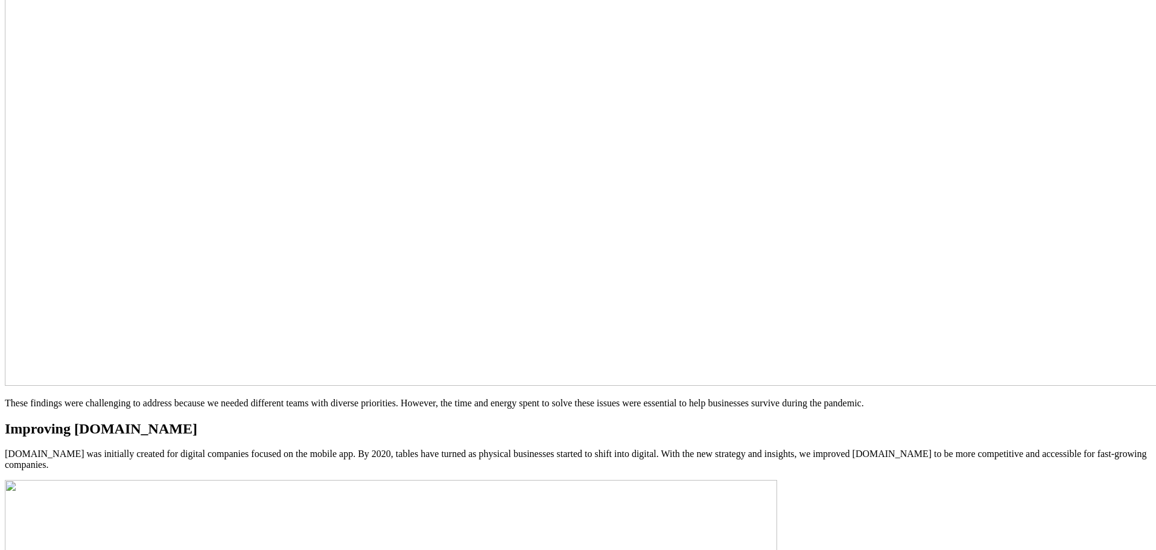
scroll to position [2535, 0]
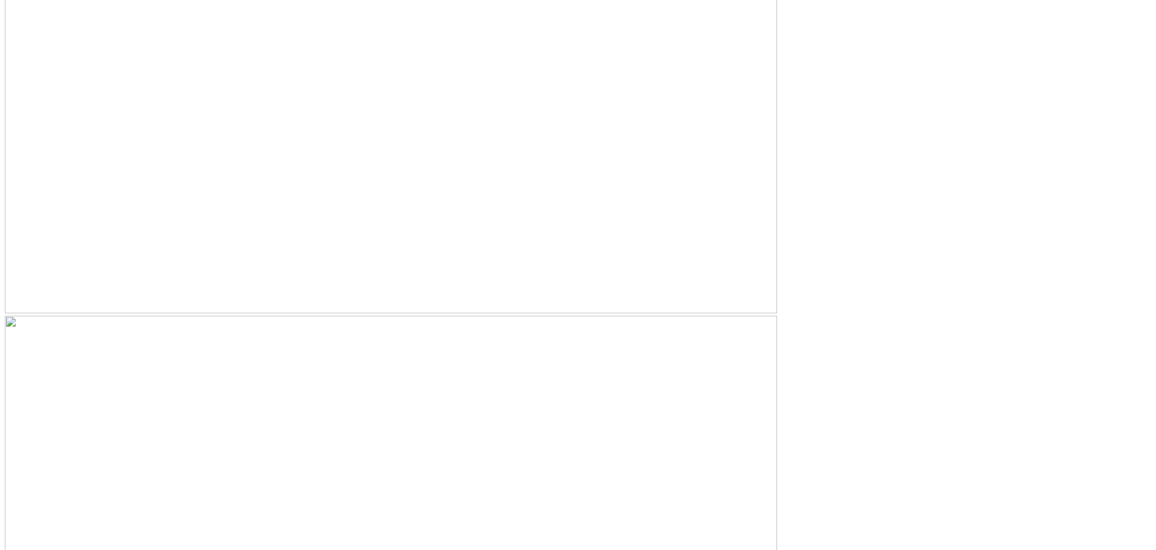
scroll to position [3259, 0]
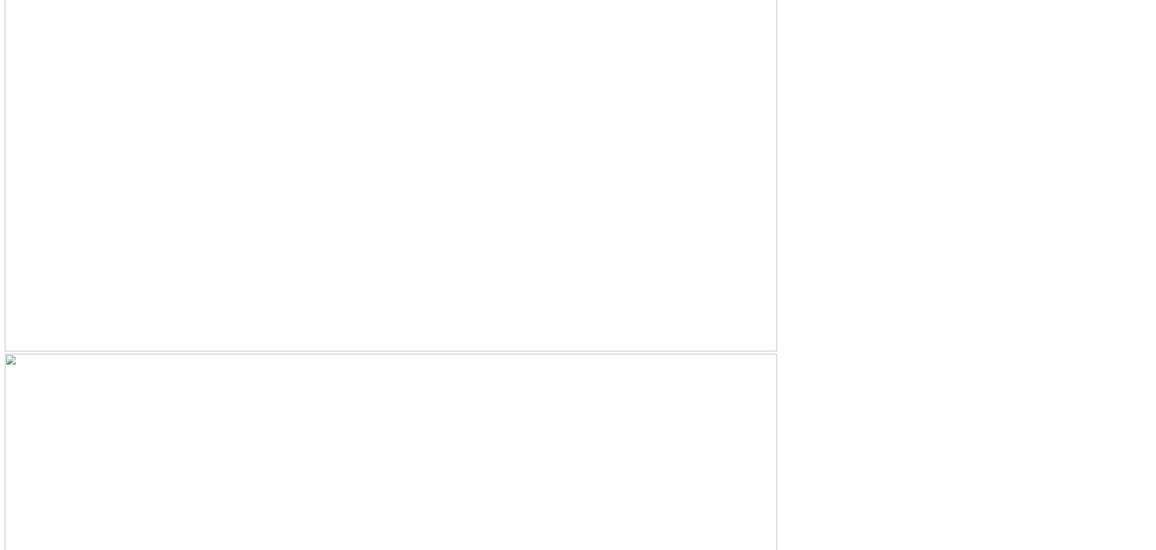
scroll to position [3746, 0]
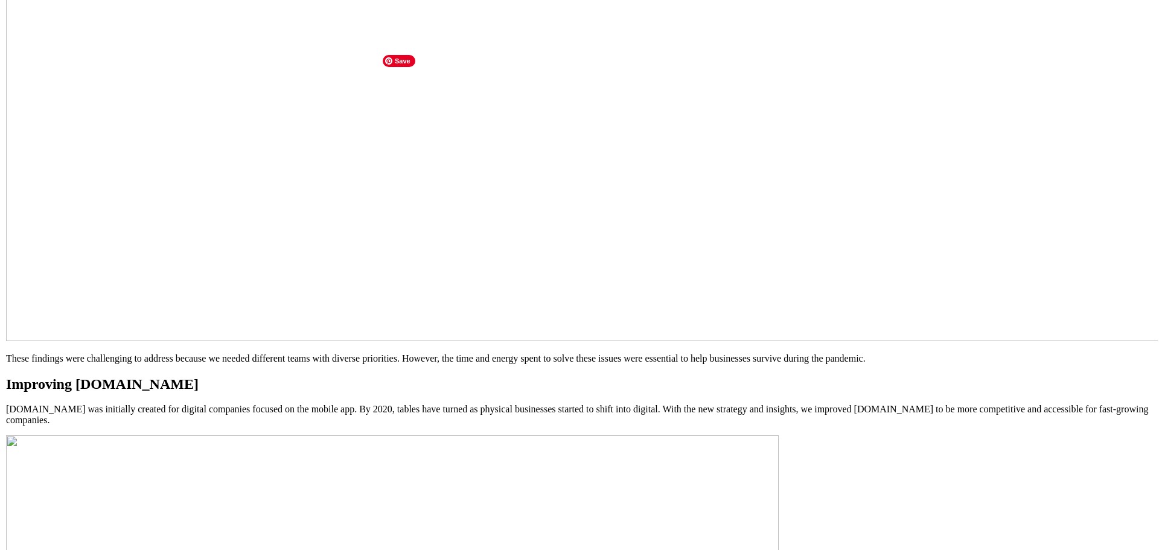
scroll to position [2716, 0]
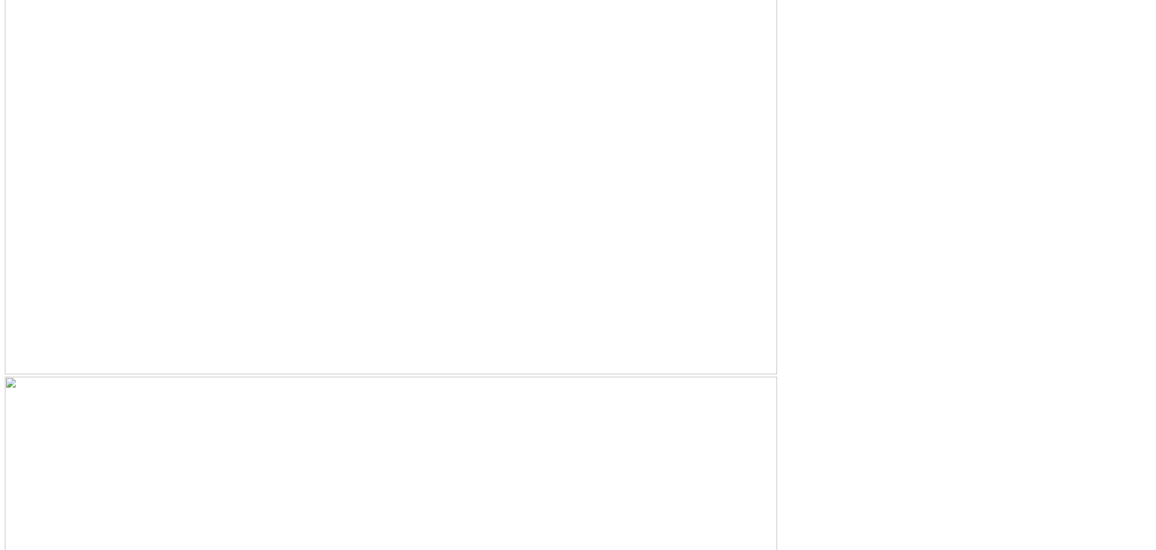
scroll to position [3742, 0]
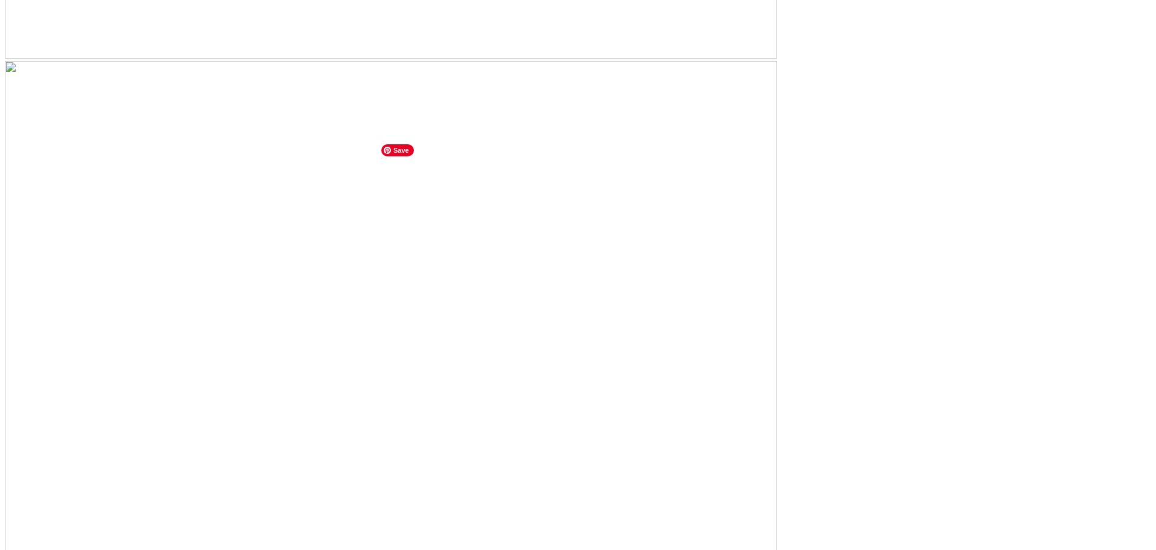
drag, startPoint x: 713, startPoint y: 403, endPoint x: 363, endPoint y: 378, distance: 351.6
